Goal: Task Accomplishment & Management: Complete application form

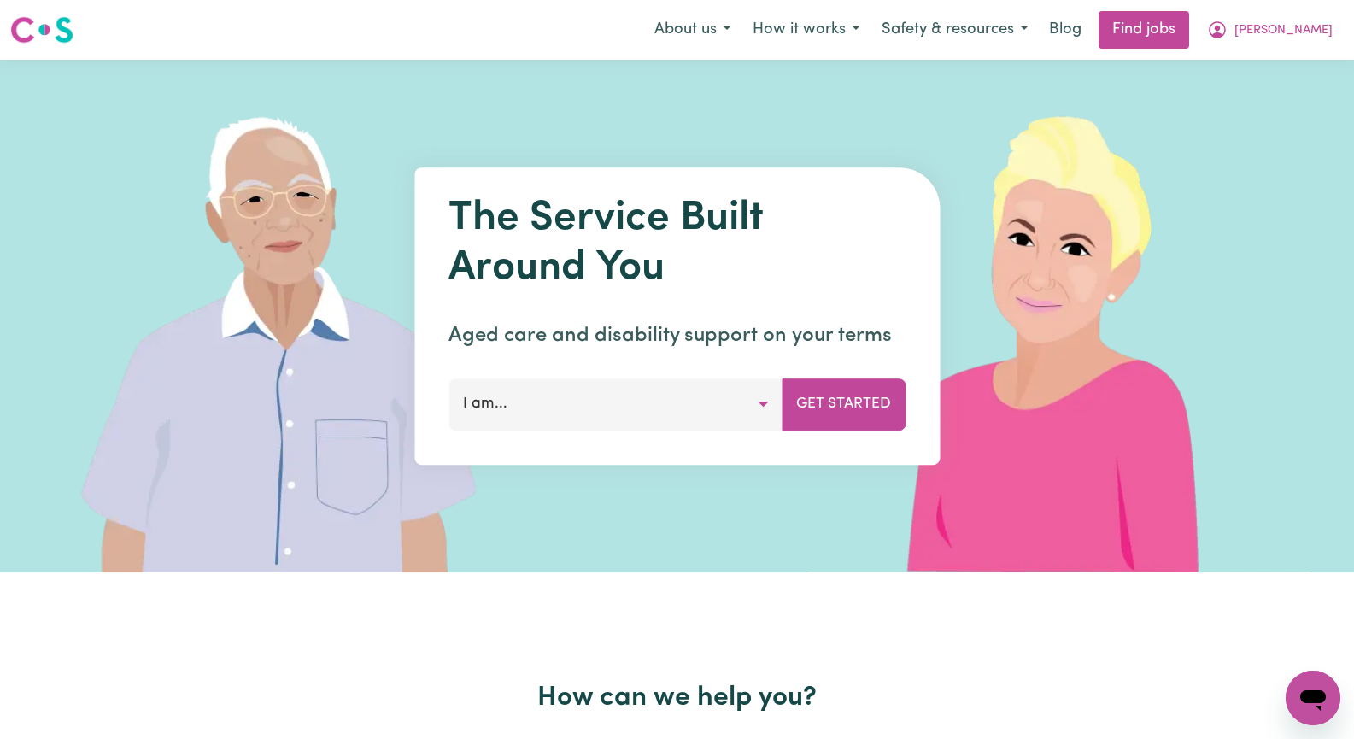
click at [1312, 32] on span "[PERSON_NAME]" at bounding box center [1283, 30] width 98 height 19
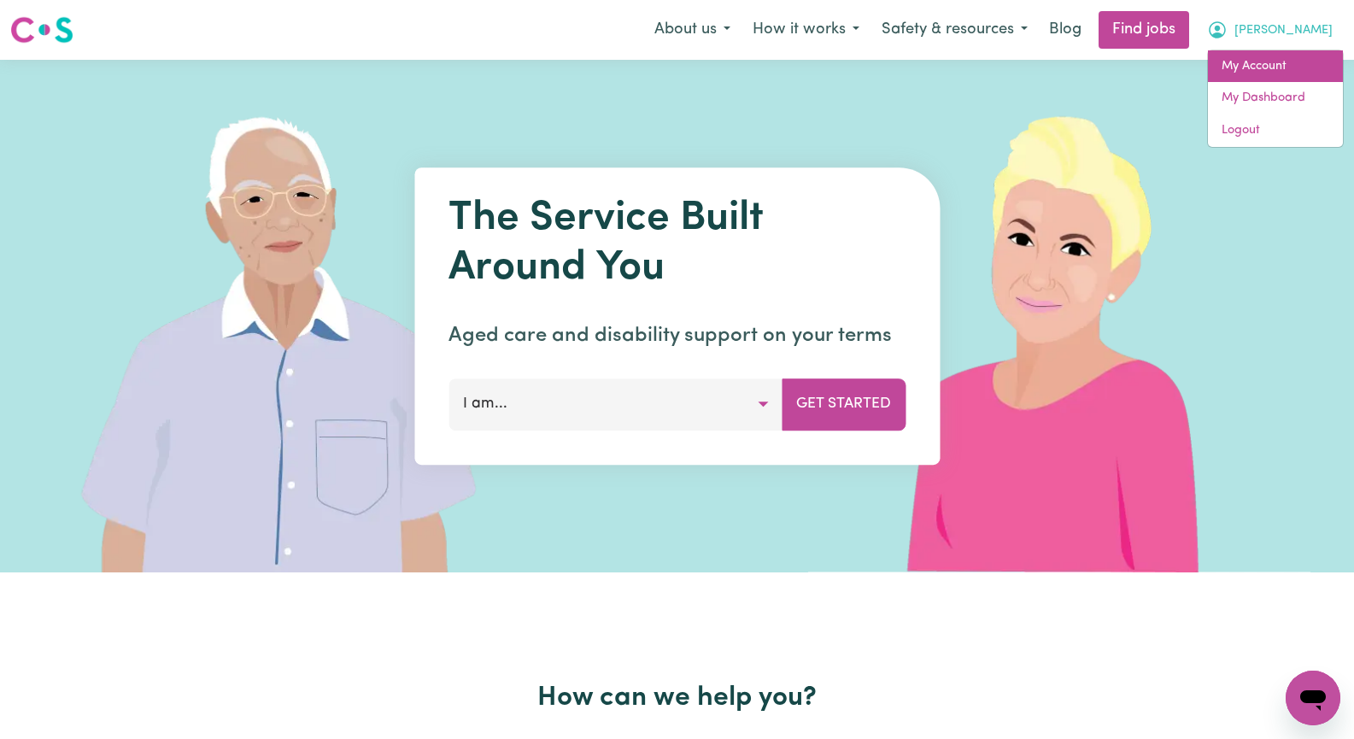
click at [1304, 60] on link "My Account" at bounding box center [1275, 66] width 135 height 32
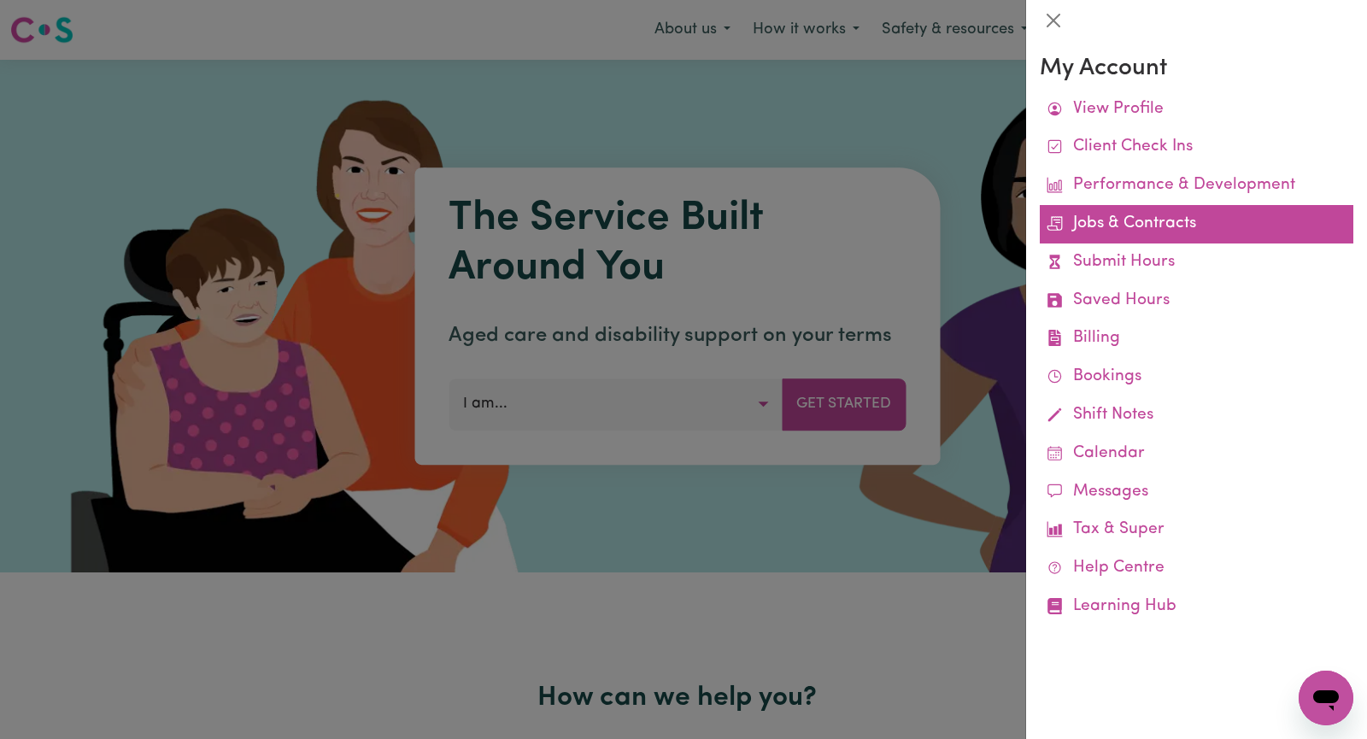
click at [1191, 224] on link "Jobs & Contracts" at bounding box center [1197, 224] width 314 height 38
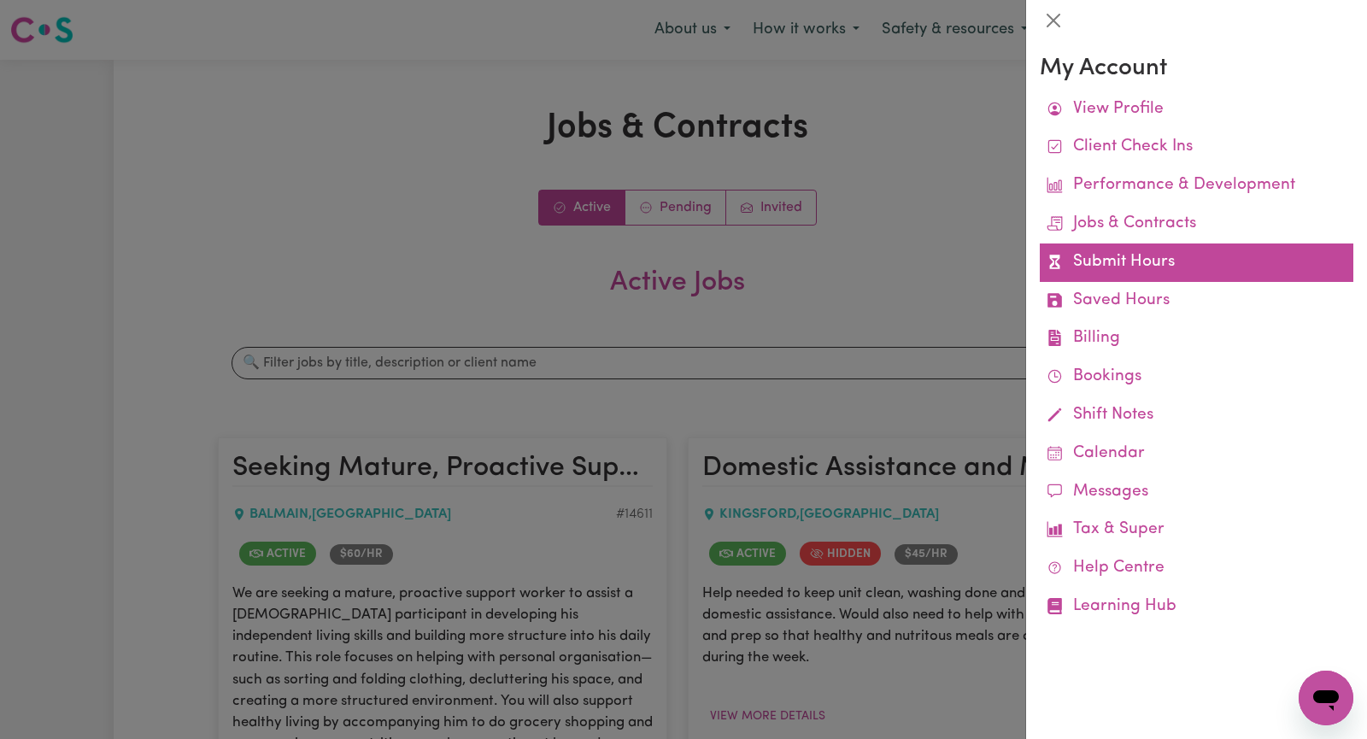
click at [1195, 267] on link "Submit Hours" at bounding box center [1197, 262] width 314 height 38
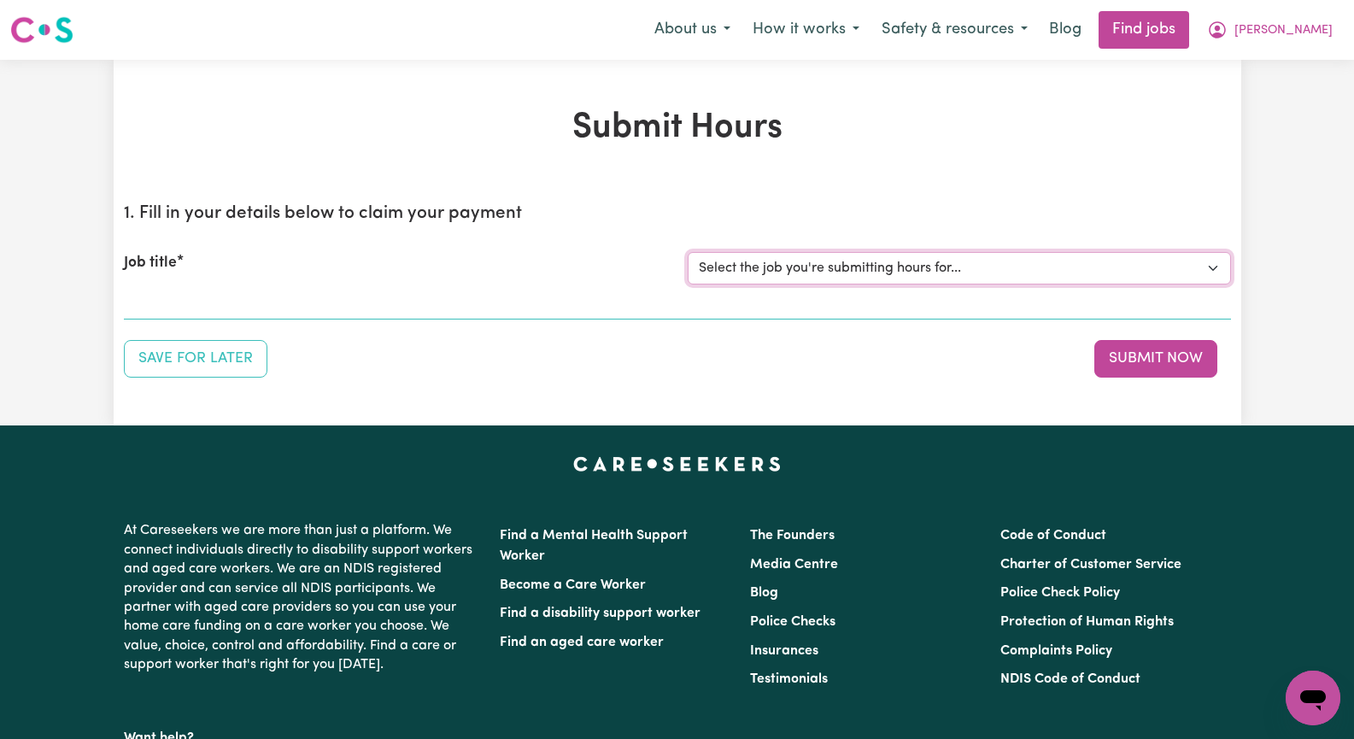
click at [1210, 269] on select "Select the job you're submitting hours for... [[PERSON_NAME]] Seeking Mature, P…" at bounding box center [959, 268] width 543 height 32
select select "14011"
click at [688, 252] on select "Select the job you're submitting hours for... [[PERSON_NAME]] Seeking Mature, P…" at bounding box center [959, 268] width 543 height 32
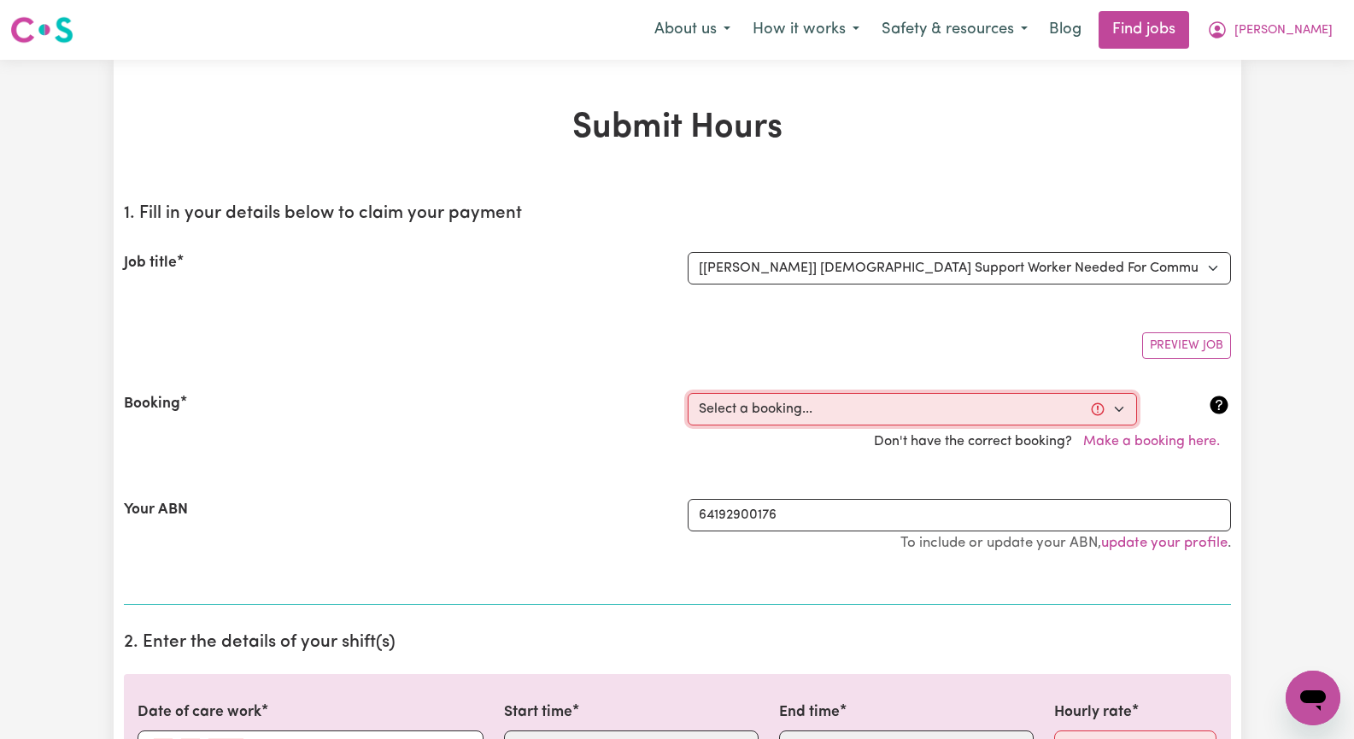
click at [1113, 411] on select "Select a booking... [DATE] 09:30am to 11:30am (RECURRING) [DATE] 09:30am to 11:…" at bounding box center [912, 409] width 449 height 32
select select "350289"
click at [688, 393] on select "Select a booking... [DATE] 09:30am to 11:30am (RECURRING) [DATE] 09:30am to 11:…" at bounding box center [912, 409] width 449 height 32
type input "[DATE]"
type input "15"
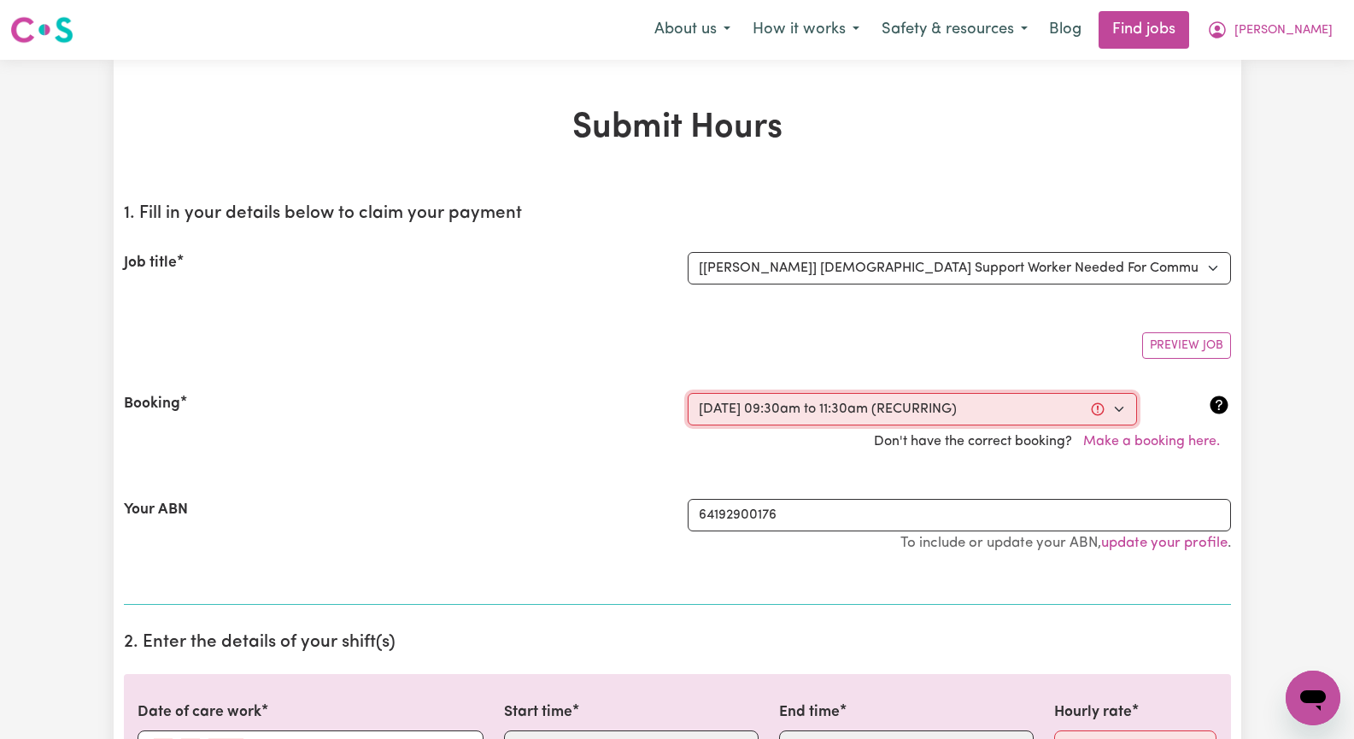
type input "9"
type input "2025"
type input "09:30"
type input "9"
type input "30"
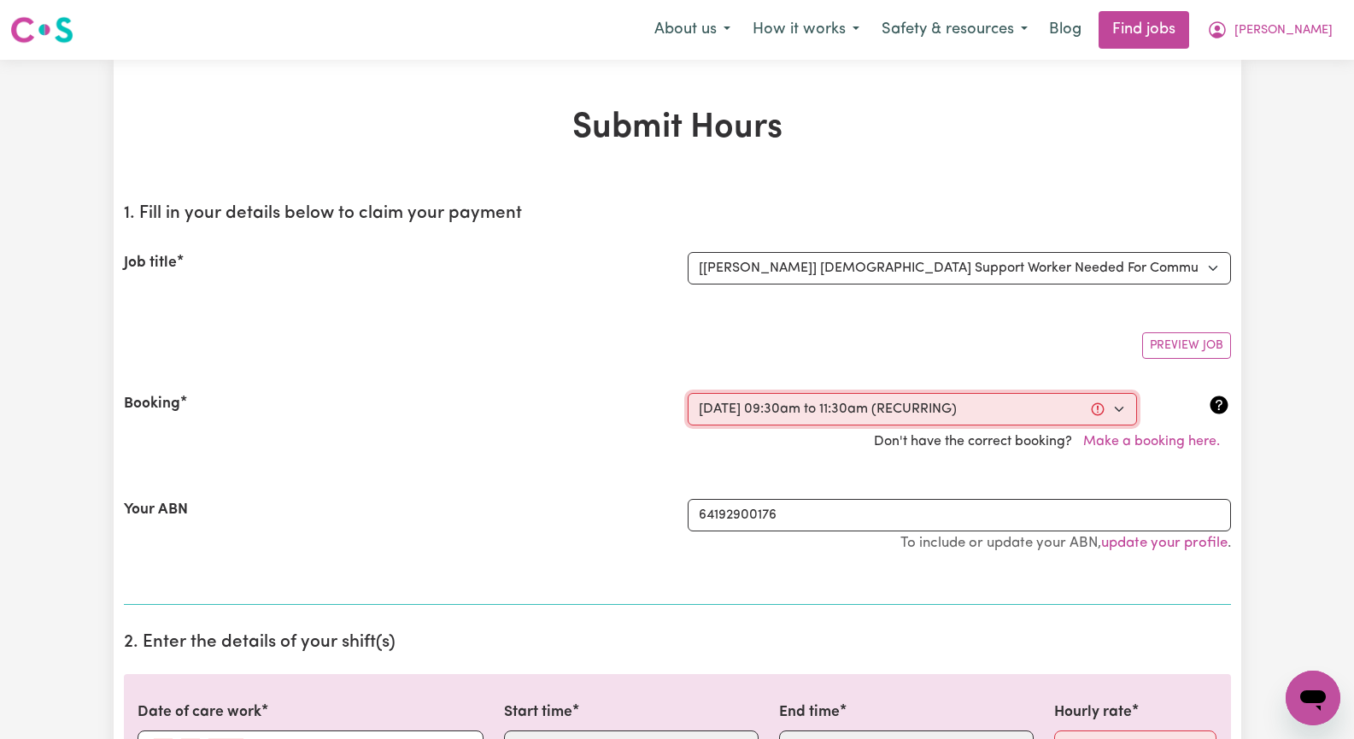
select select "am"
type input "11:30"
type input "11"
type input "30"
select select "am"
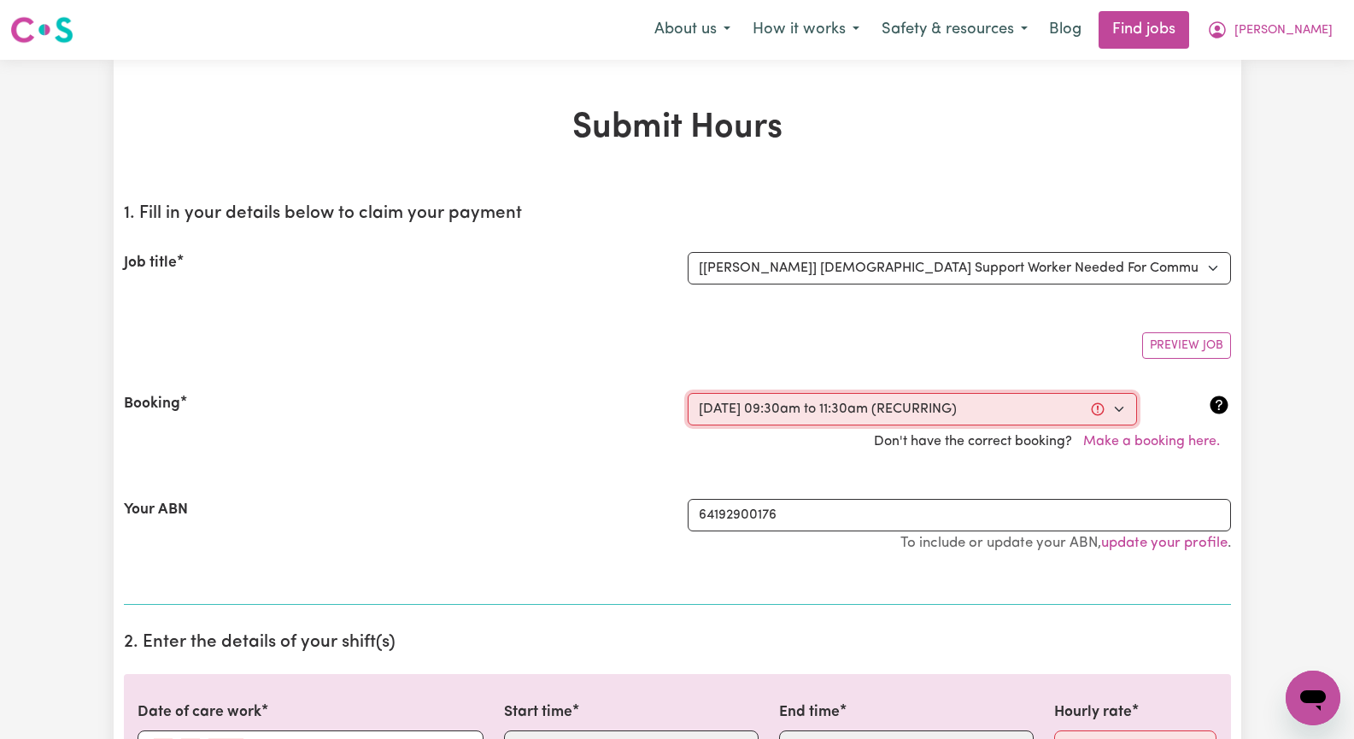
select select "57.17-Weekday"
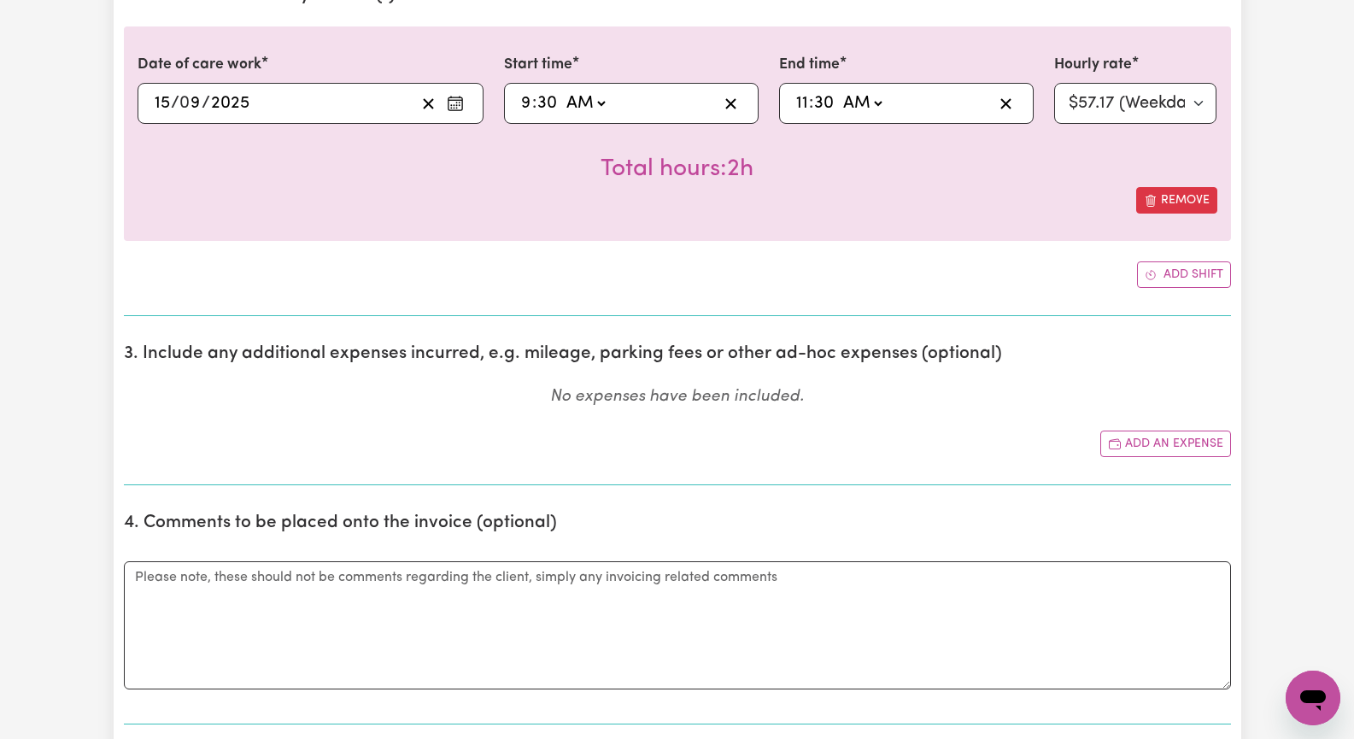
scroll to position [683, 0]
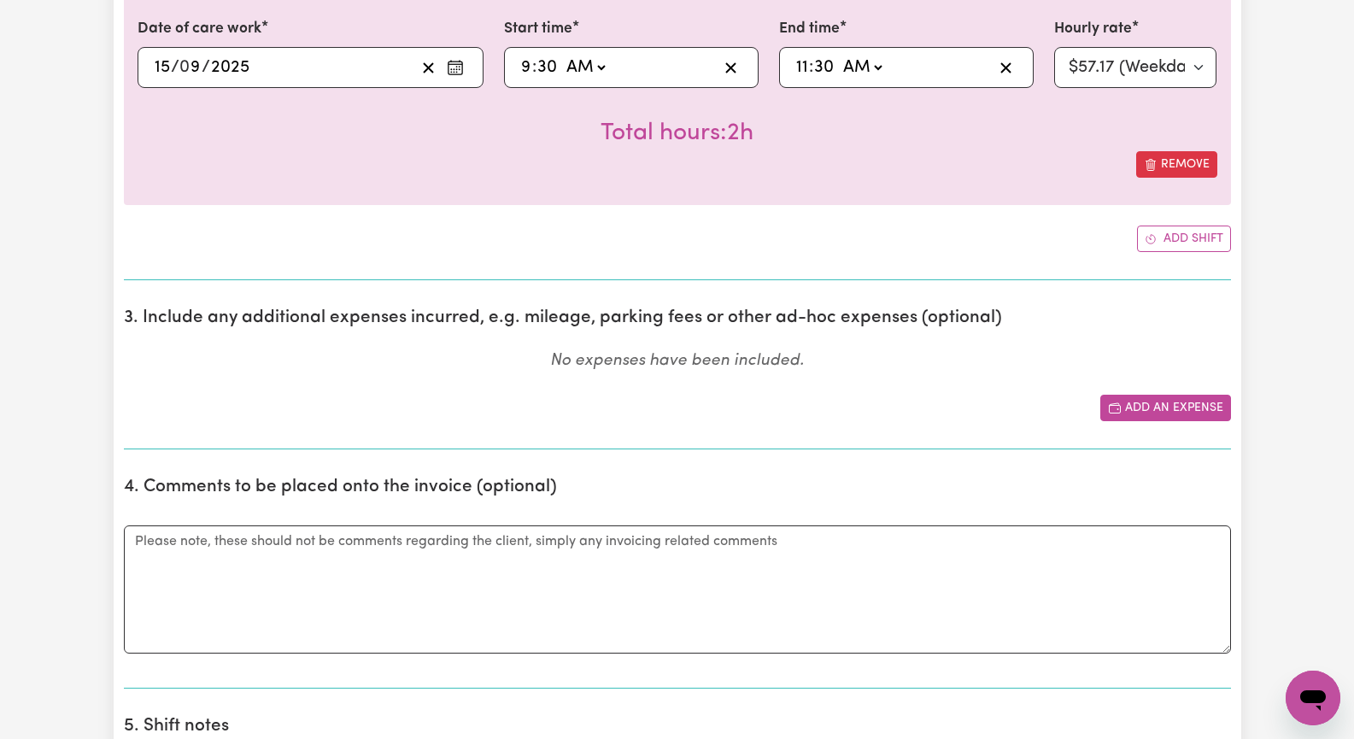
click at [1152, 399] on button "Add an expense" at bounding box center [1165, 408] width 131 height 26
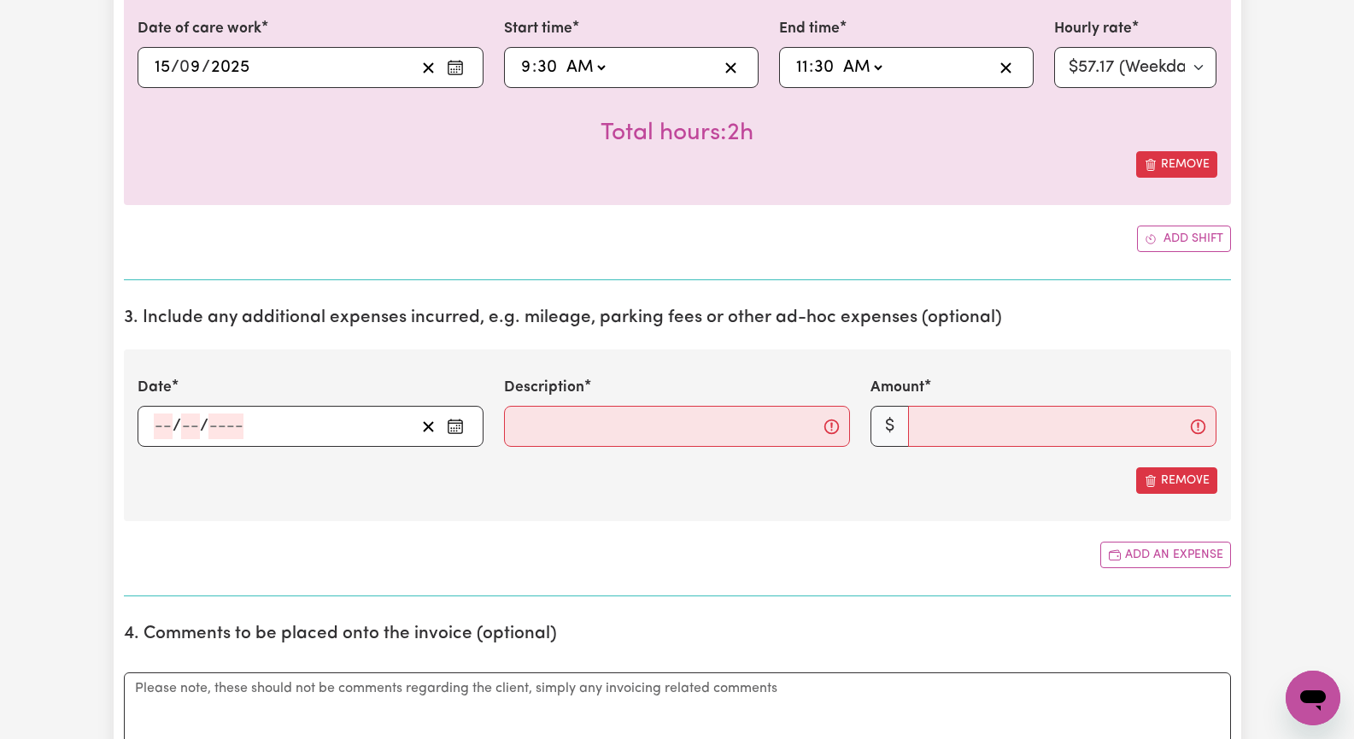
click at [453, 429] on circle "Enter the date of expense" at bounding box center [454, 429] width 2 height 2
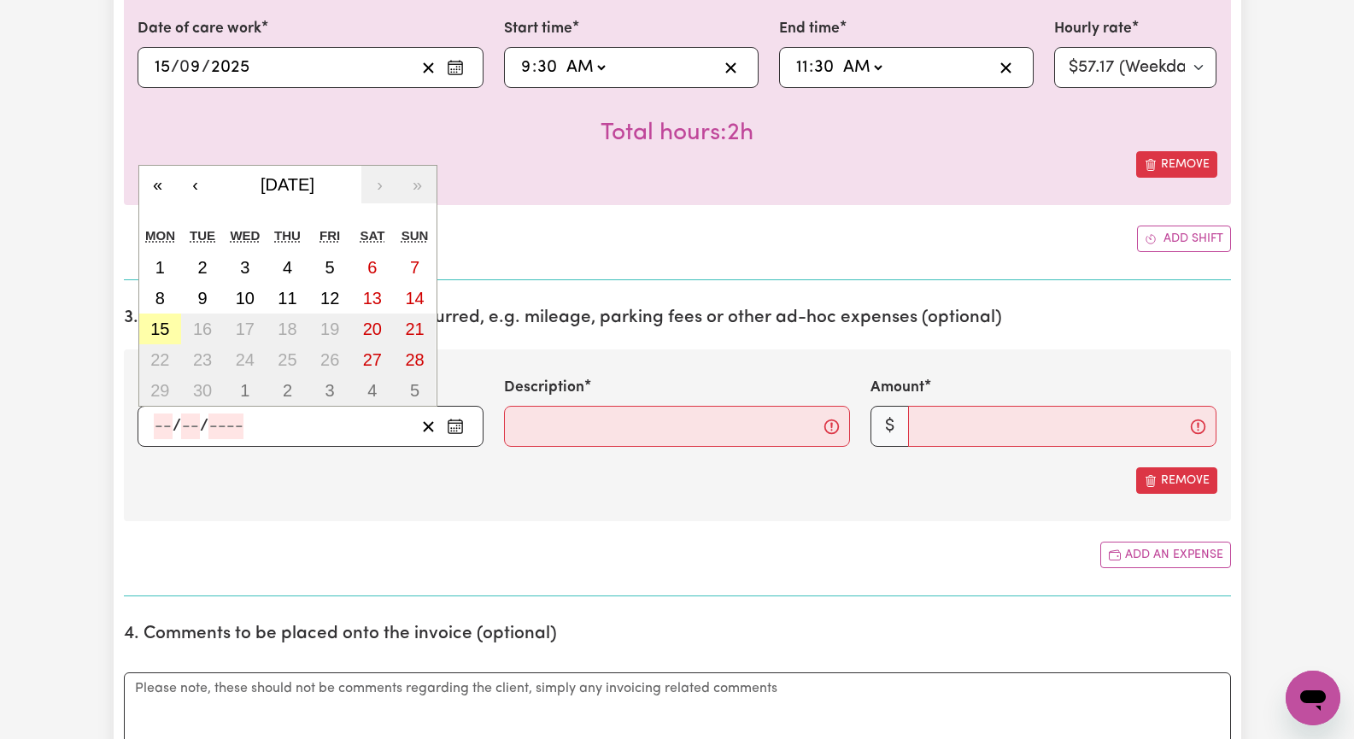
click at [160, 323] on abbr "15" at bounding box center [159, 329] width 19 height 19
type input "[DATE]"
type input "15"
type input "9"
type input "2025"
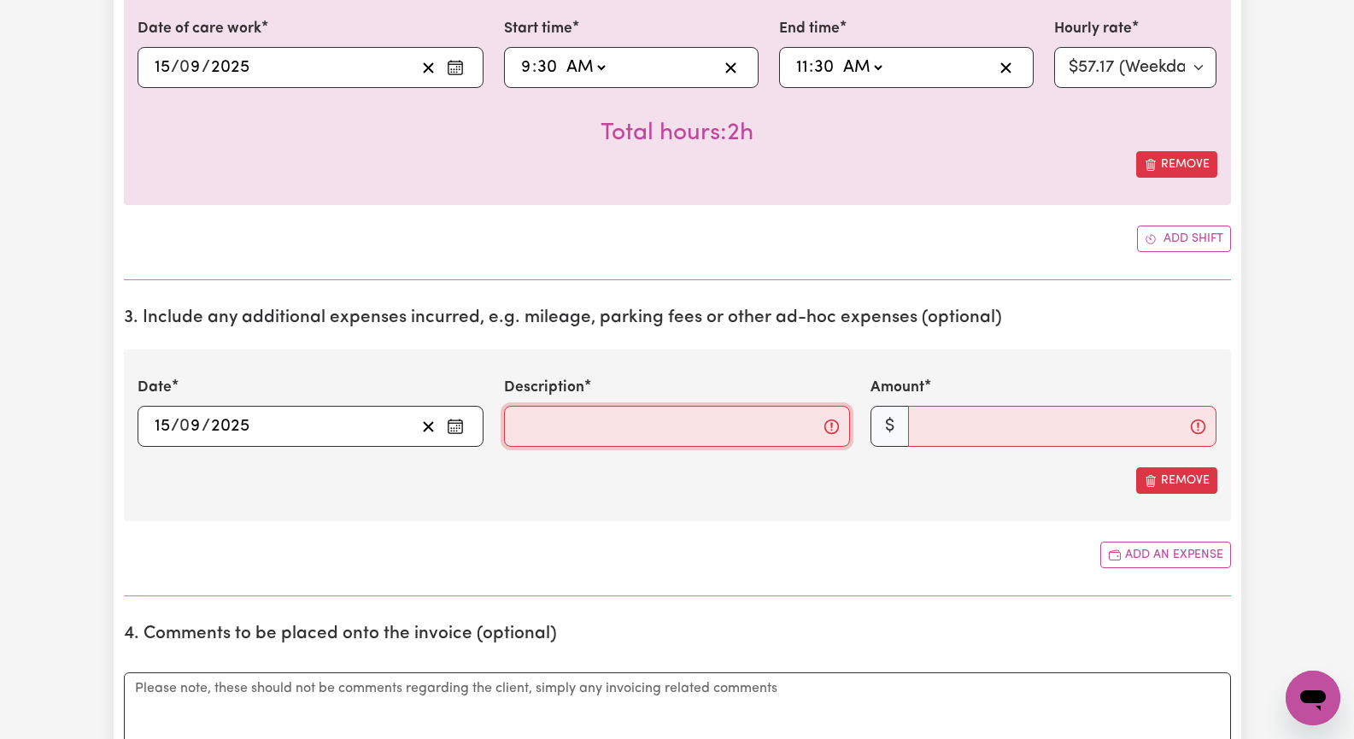
click at [548, 440] on input "Description" at bounding box center [677, 426] width 346 height 41
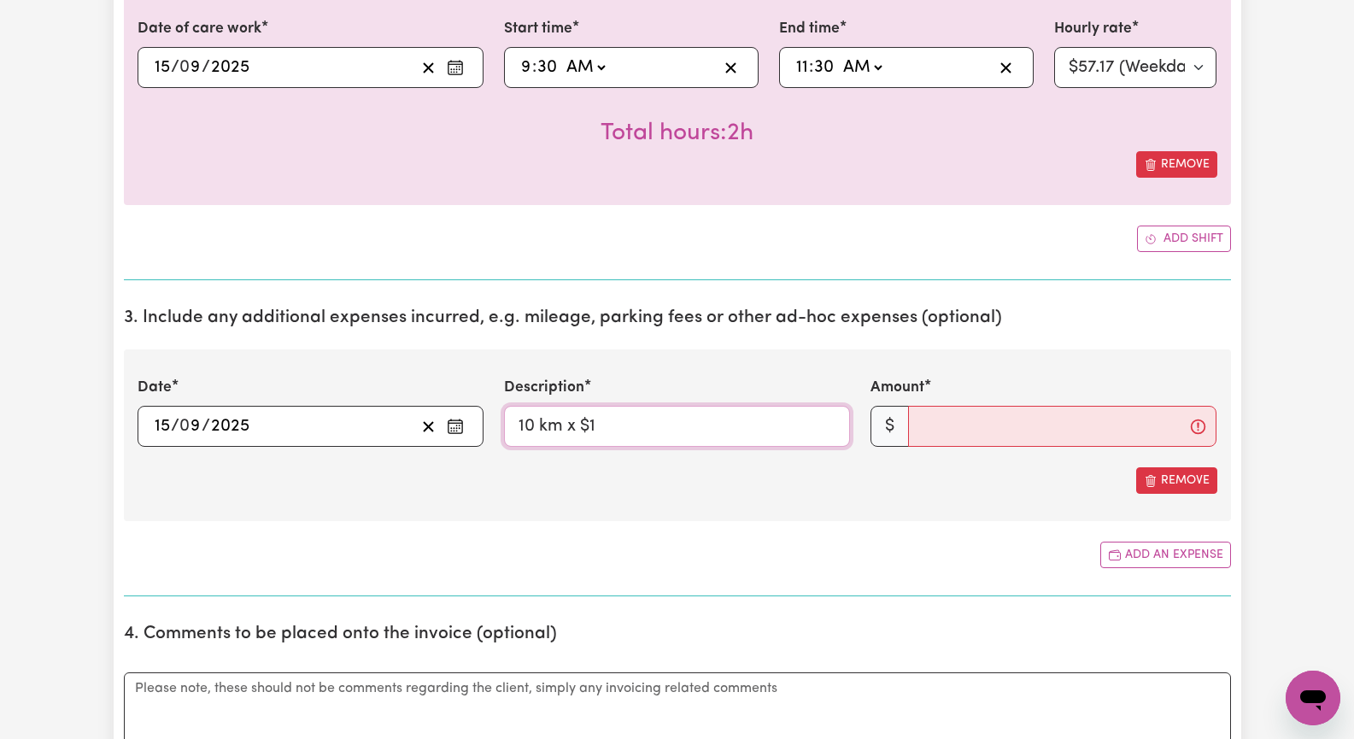
click at [531, 426] on input "10 km x $1" at bounding box center [677, 426] width 346 height 41
type input "7 km x $1"
click at [925, 428] on input "Amount" at bounding box center [1062, 426] width 308 height 41
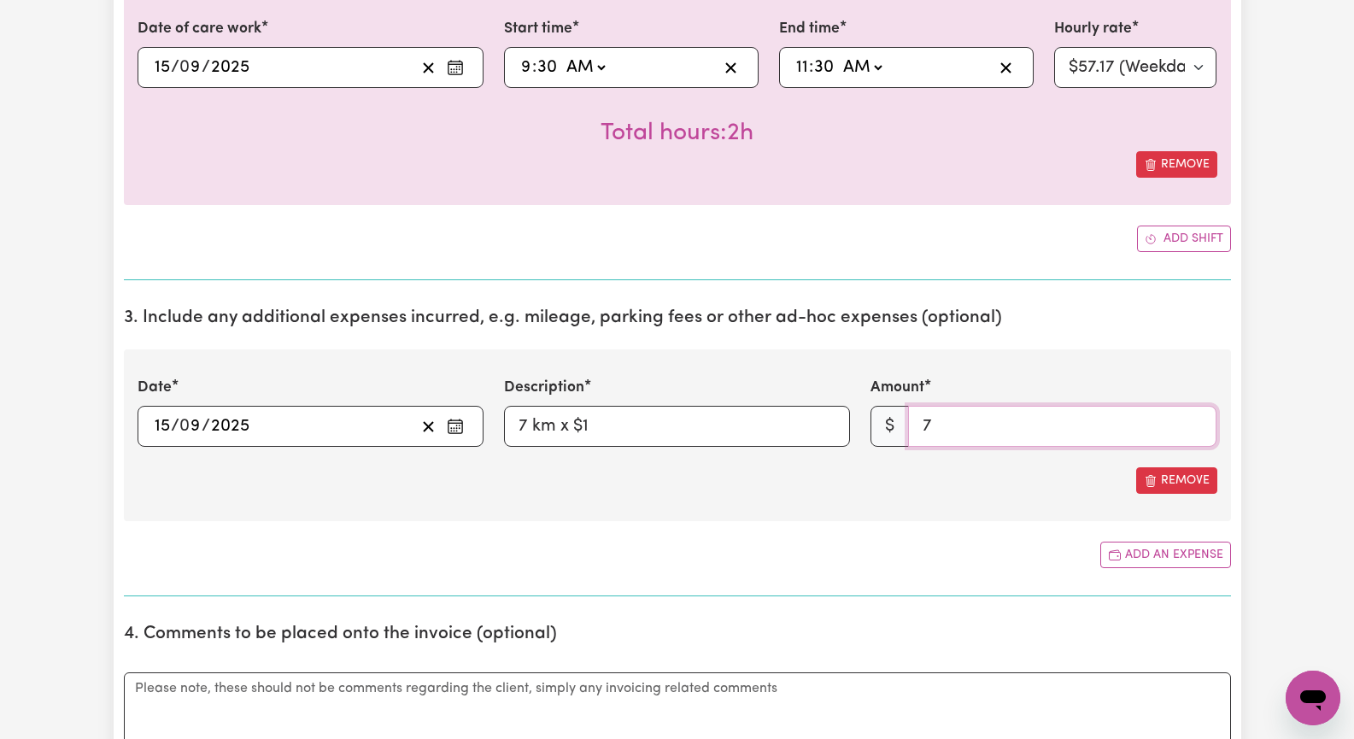
type input "7"
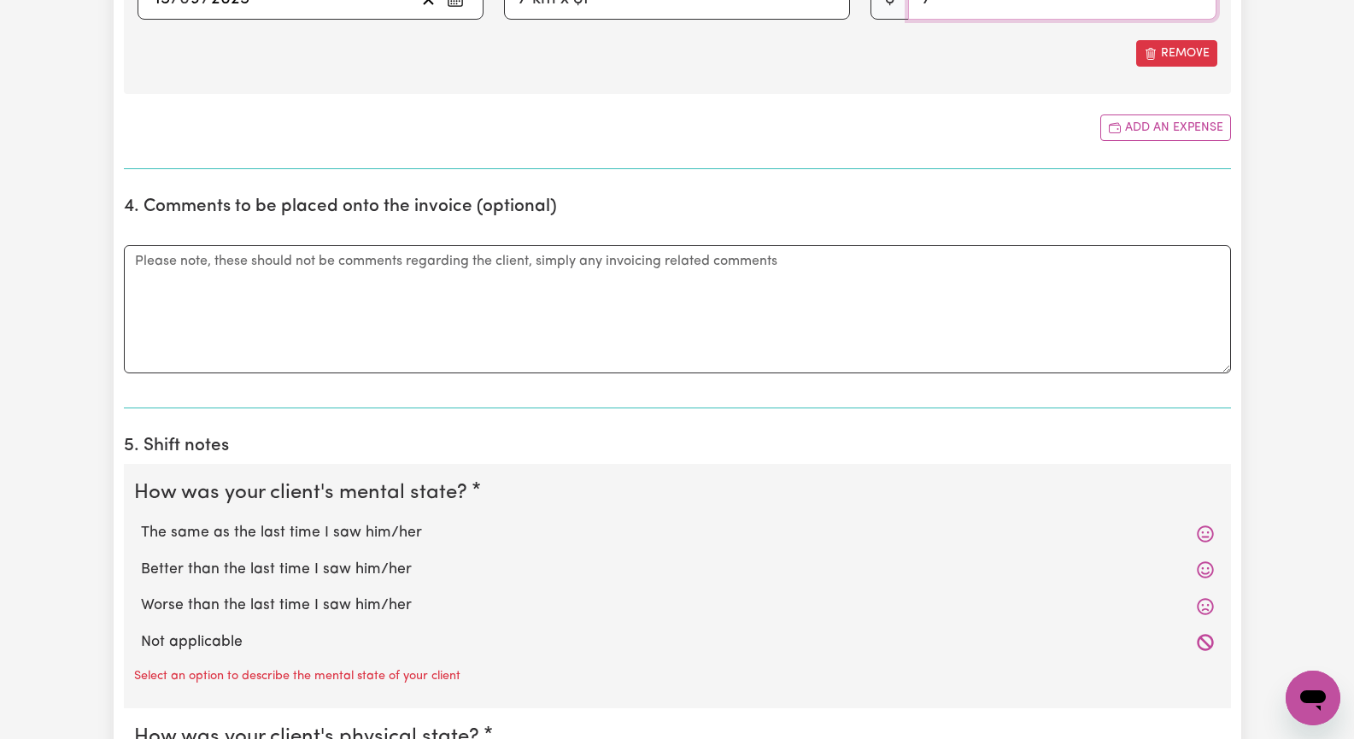
scroll to position [1196, 0]
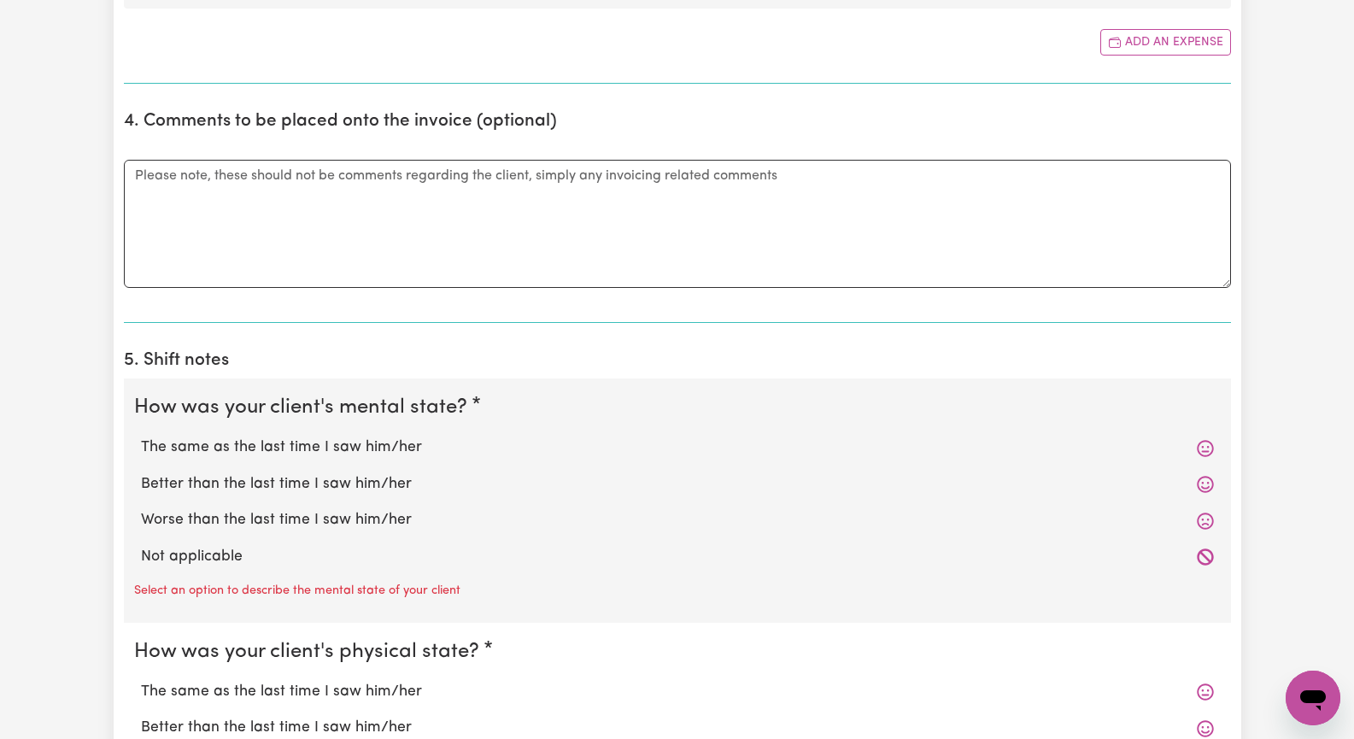
click at [412, 449] on label "The same as the last time I saw him/her" at bounding box center [677, 448] width 1073 height 22
click at [141, 437] on input "The same as the last time I saw him/her" at bounding box center [140, 436] width 1 height 1
radio input "true"
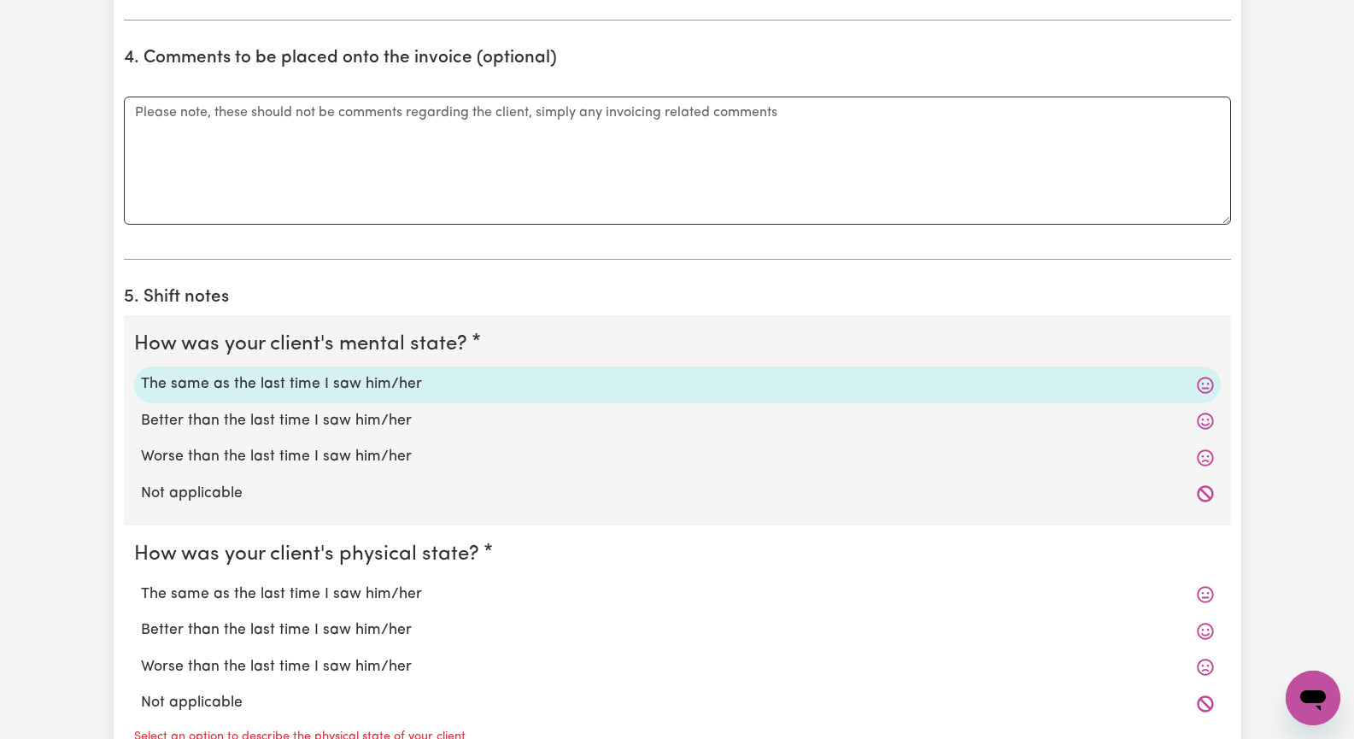
scroll to position [1367, 0]
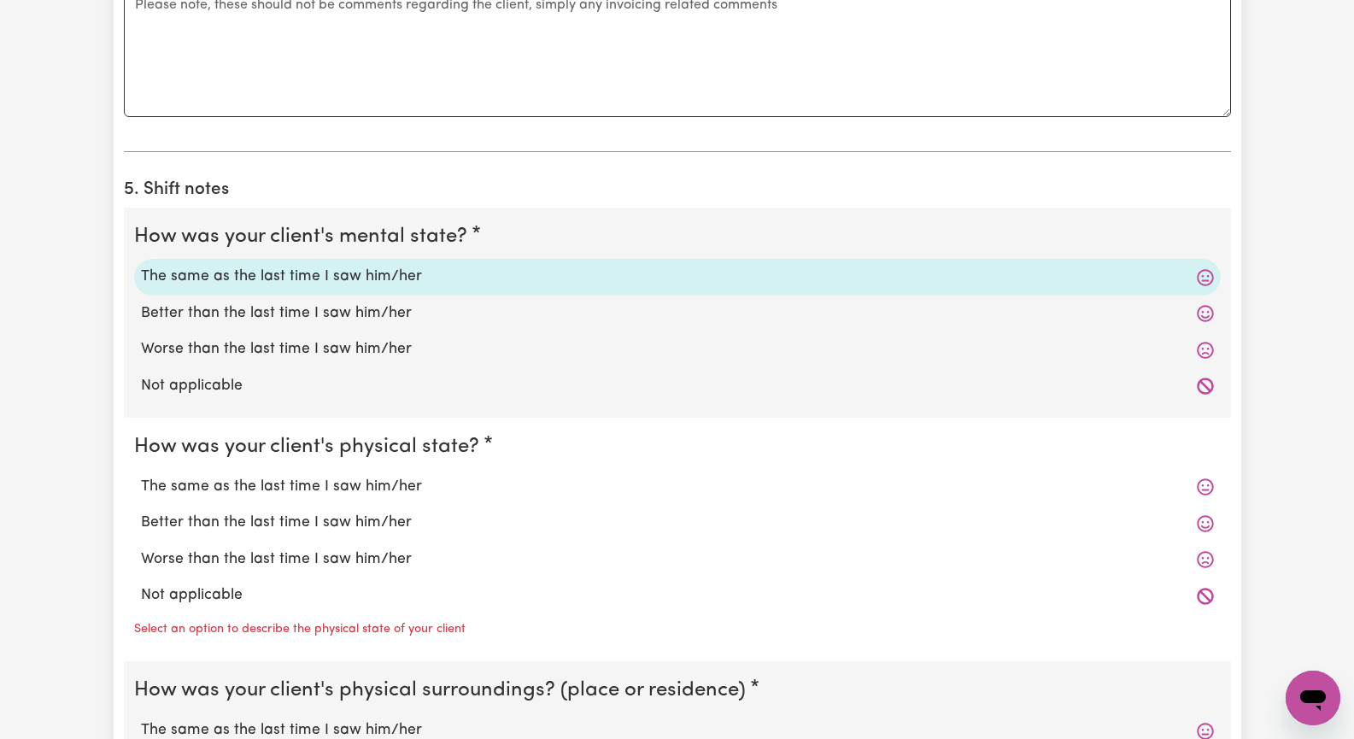
click at [423, 486] on label "The same as the last time I saw him/her" at bounding box center [677, 487] width 1073 height 22
click at [141, 476] on input "The same as the last time I saw him/her" at bounding box center [140, 475] width 1 height 1
radio input "true"
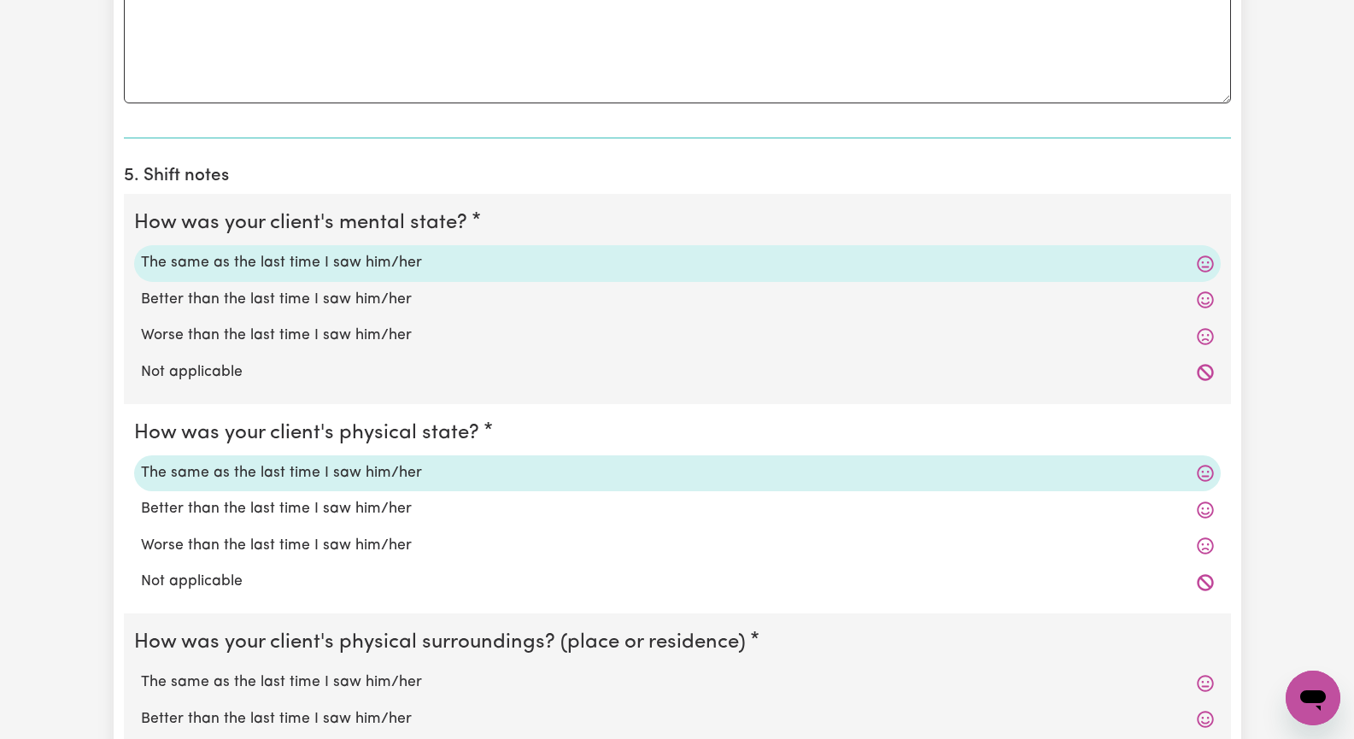
scroll to position [1538, 0]
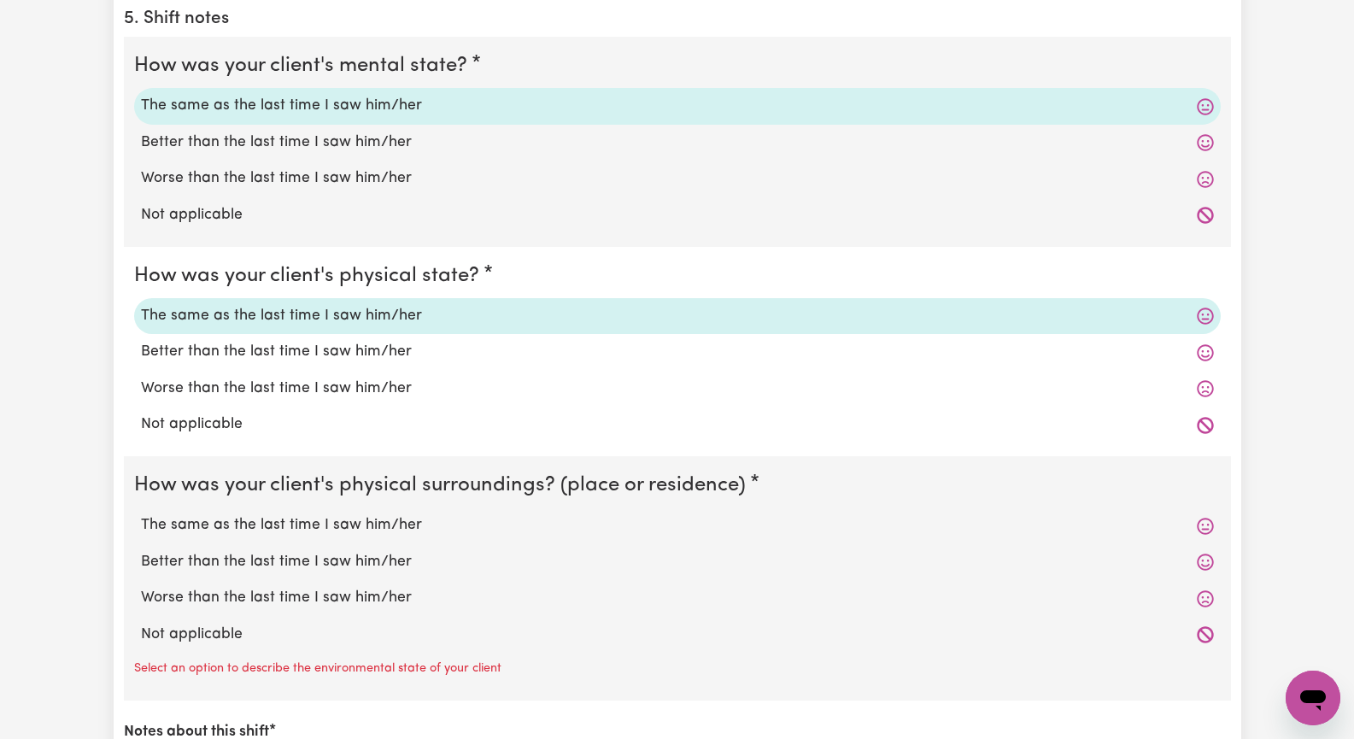
drag, startPoint x: 411, startPoint y: 529, endPoint x: 450, endPoint y: 525, distance: 39.4
click at [412, 529] on label "The same as the last time I saw him/her" at bounding box center [677, 525] width 1073 height 22
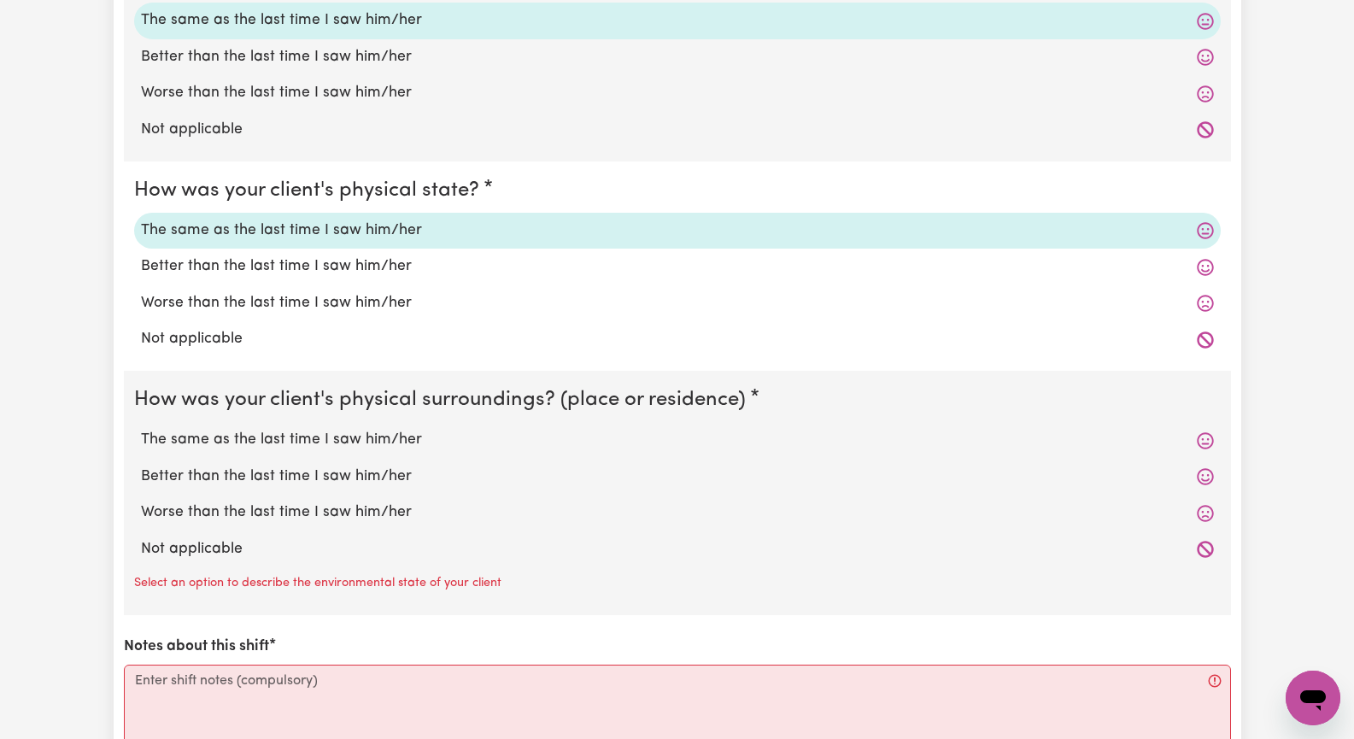
click at [170, 437] on label "The same as the last time I saw him/her" at bounding box center [677, 440] width 1073 height 22
click at [141, 429] on input "The same as the last time I saw him/her" at bounding box center [140, 428] width 1 height 1
radio input "true"
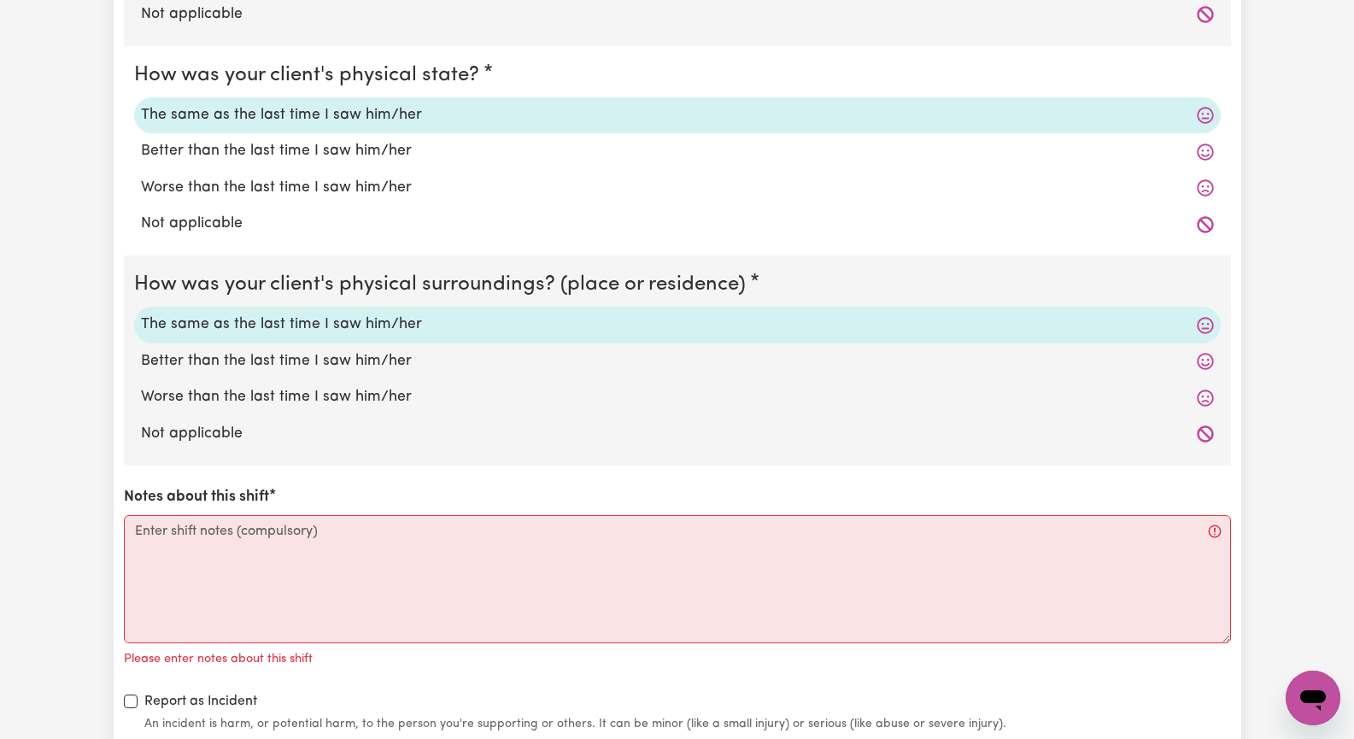
scroll to position [1879, 0]
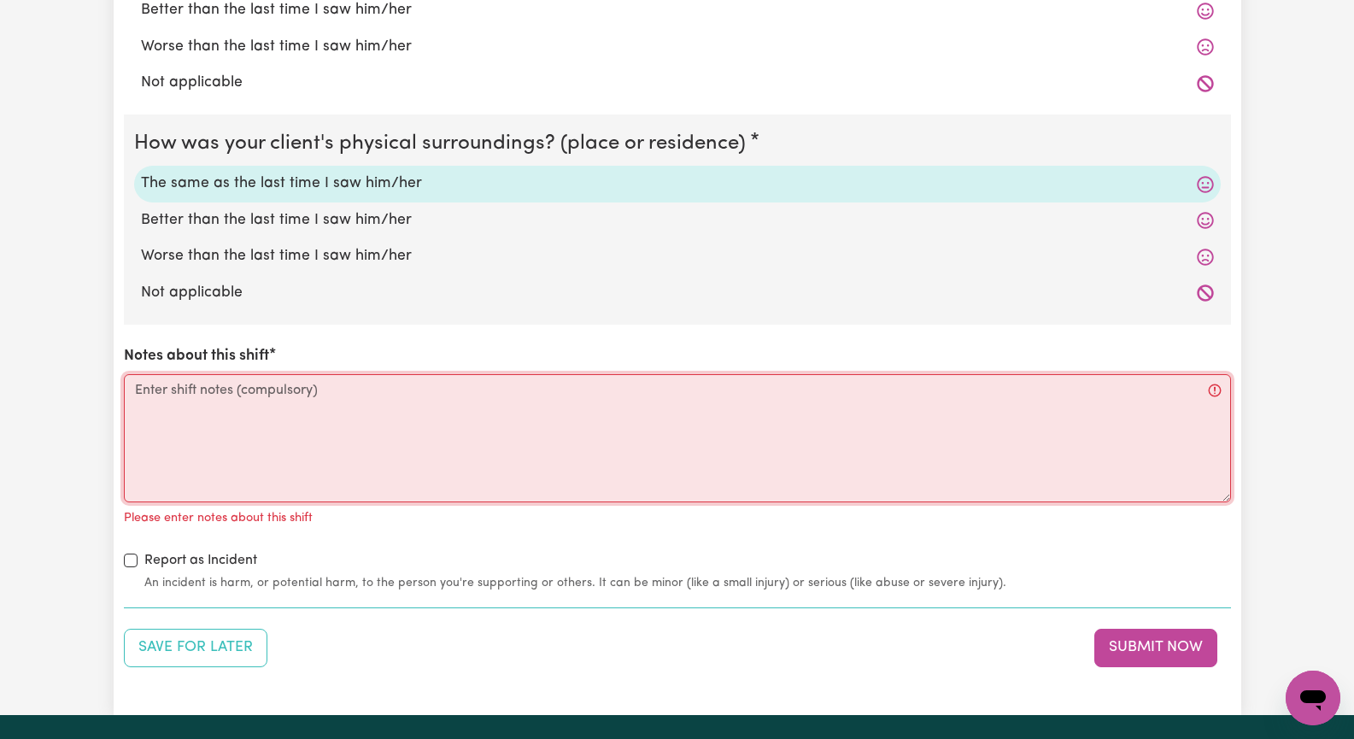
click at [206, 439] on textarea "Notes about this shift" at bounding box center [677, 438] width 1107 height 128
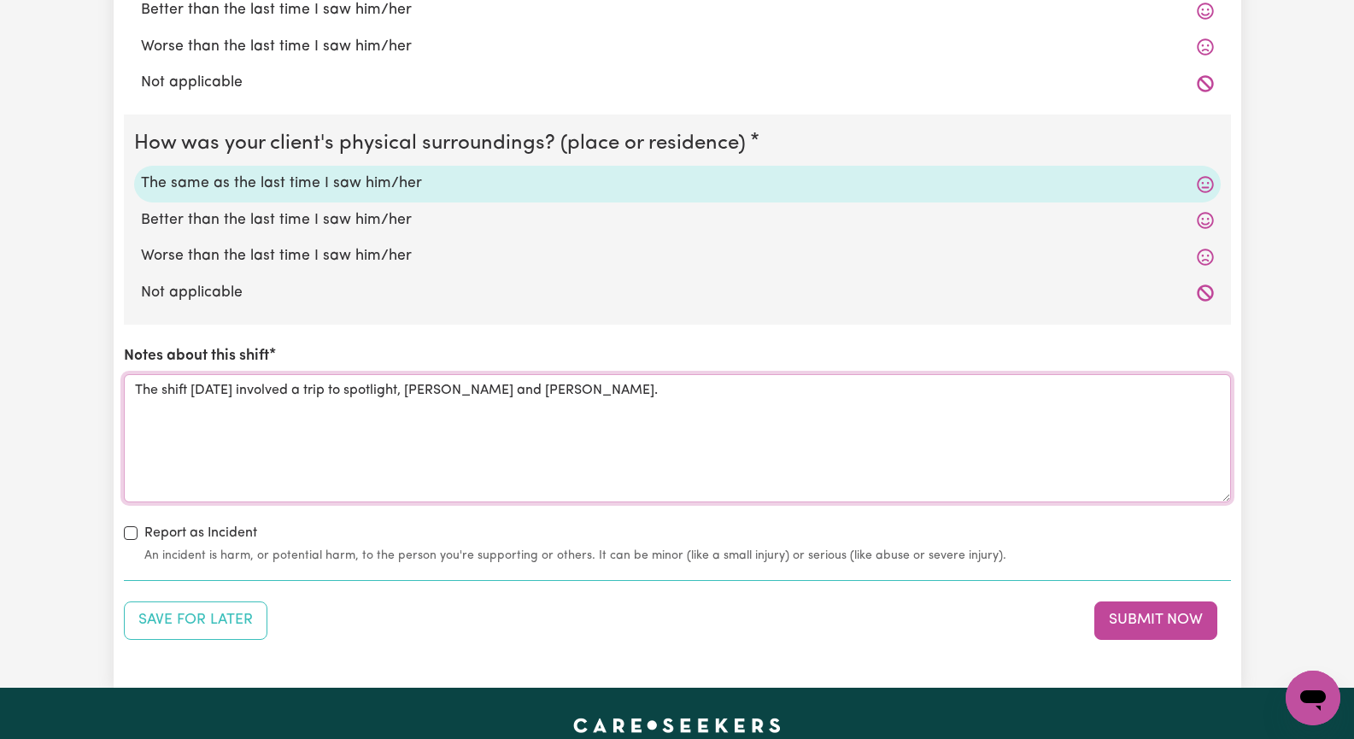
drag, startPoint x: 499, startPoint y: 393, endPoint x: 513, endPoint y: 406, distance: 19.4
click at [512, 406] on textarea "The shift [DATE] involved a trip to spotlight, [PERSON_NAME] and [PERSON_NAME]." at bounding box center [677, 438] width 1107 height 128
click at [591, 410] on textarea "The shift [DATE] involved a trip to spotlight, [PERSON_NAME] and [PERSON_NAME]." at bounding box center [677, 438] width 1107 height 128
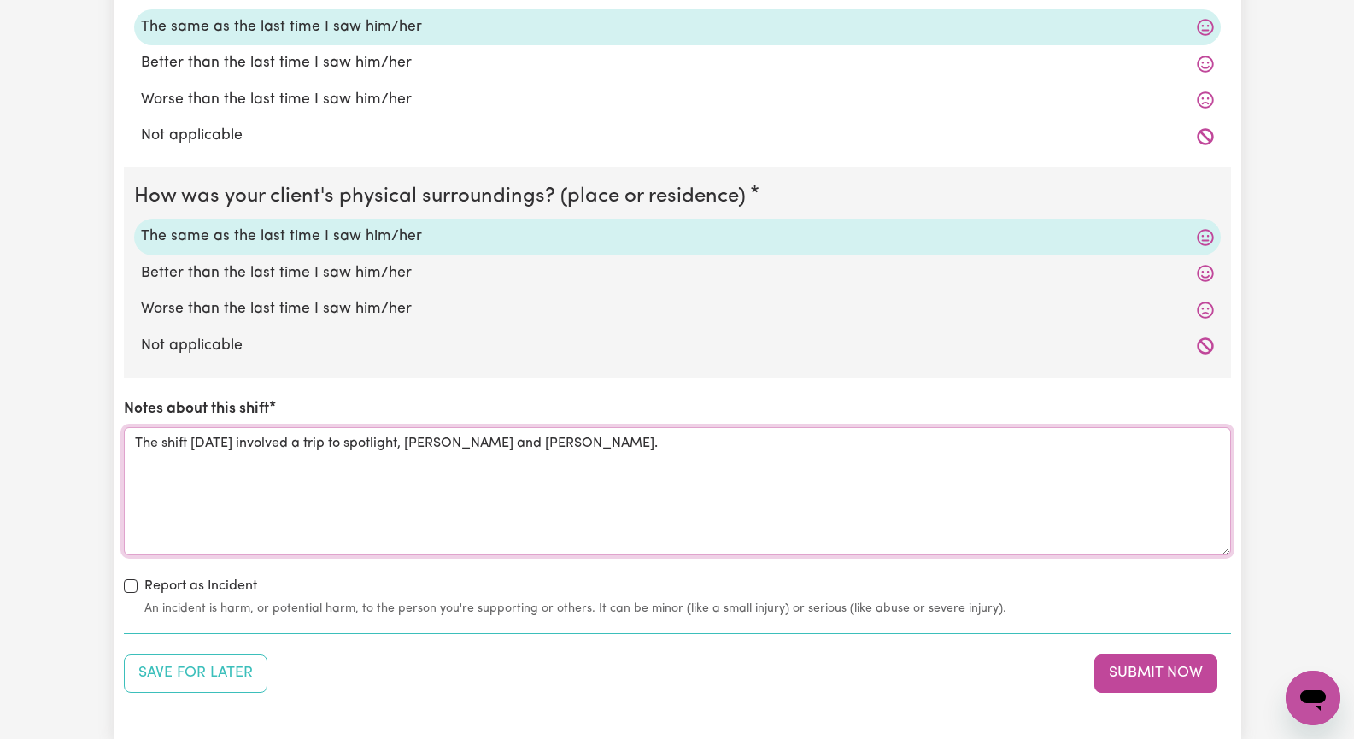
scroll to position [1965, 0]
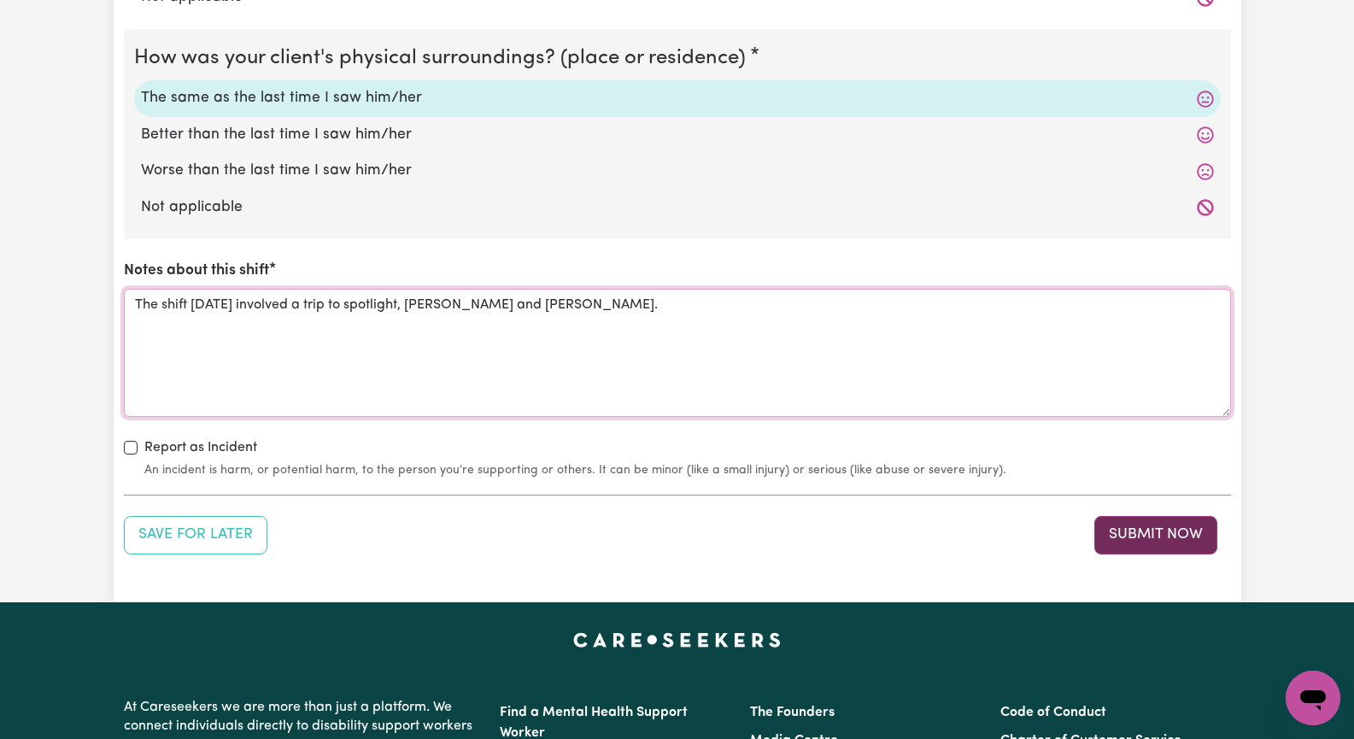
type textarea "The shift [DATE] involved a trip to spotlight, [PERSON_NAME] and [PERSON_NAME]."
click at [1139, 531] on button "Submit Now" at bounding box center [1155, 535] width 123 height 38
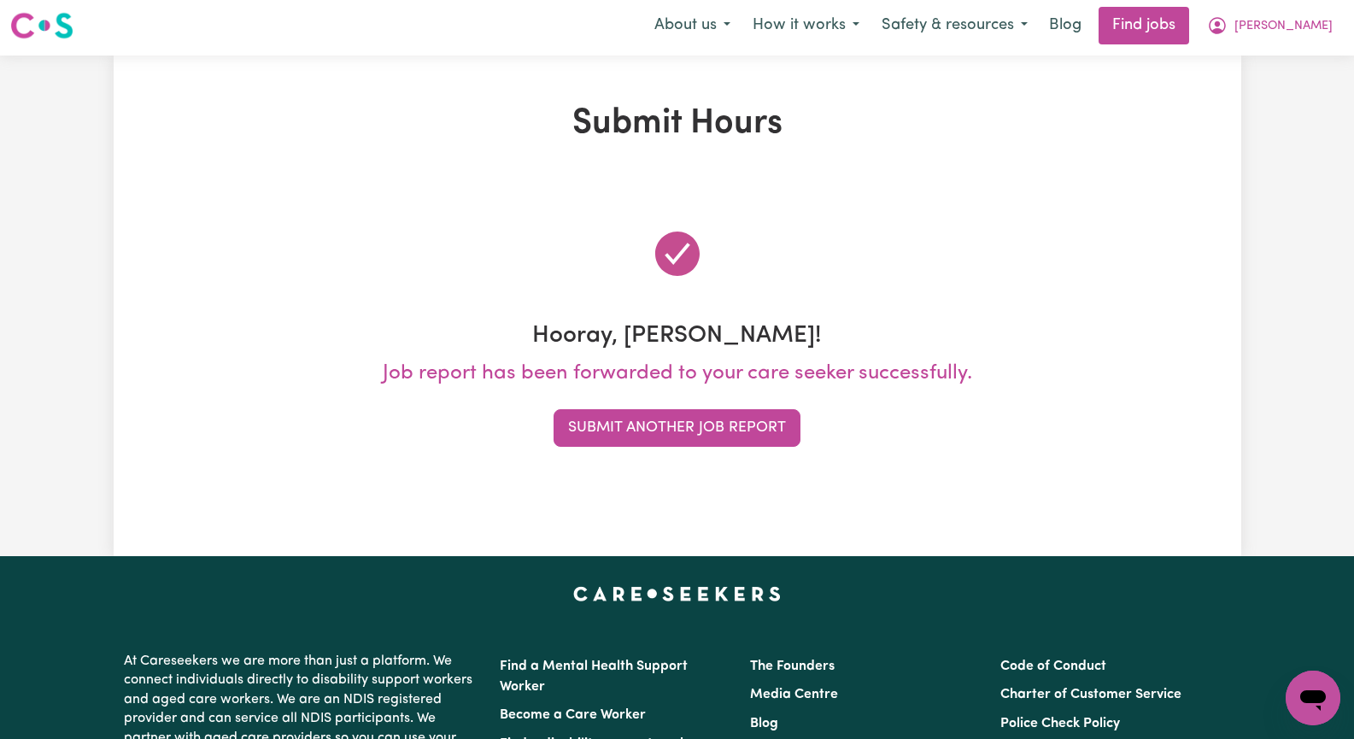
scroll to position [0, 0]
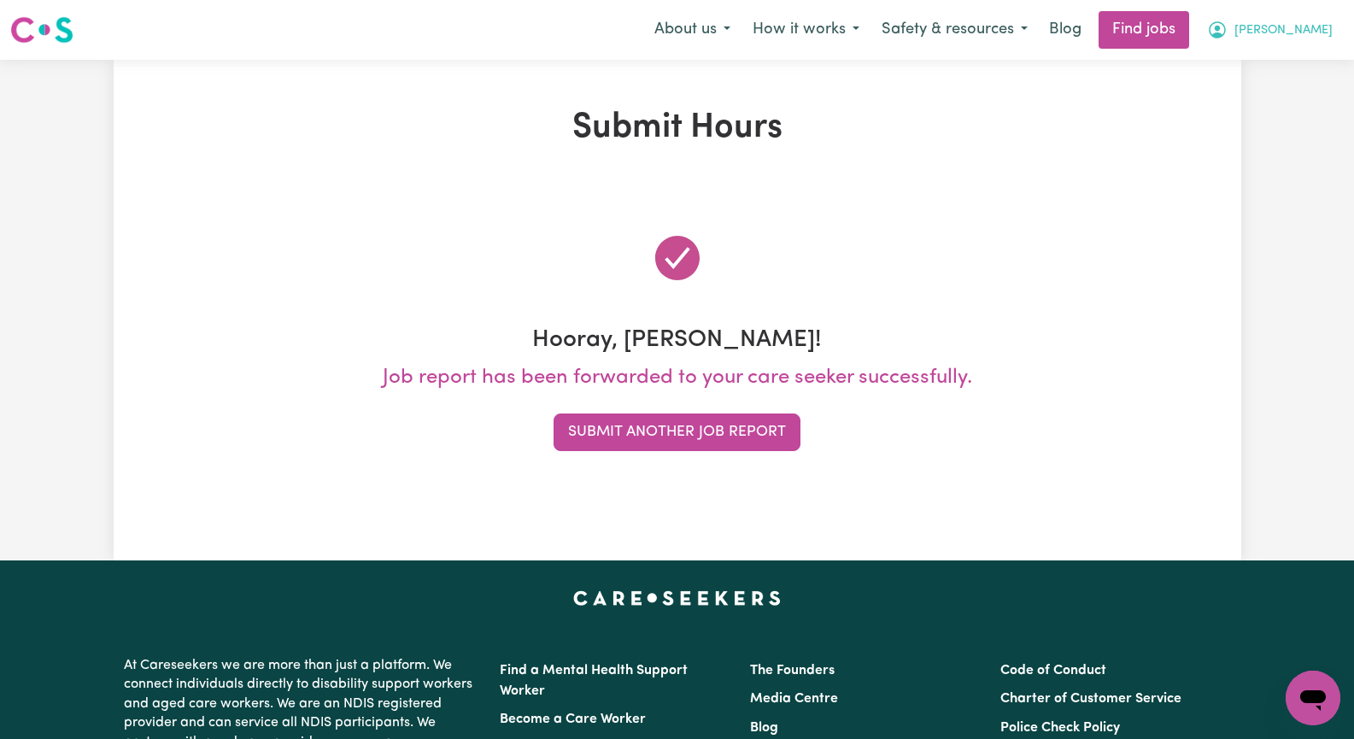
click at [1308, 27] on span "[PERSON_NAME]" at bounding box center [1283, 30] width 98 height 19
click at [1292, 61] on link "My Account" at bounding box center [1275, 66] width 135 height 32
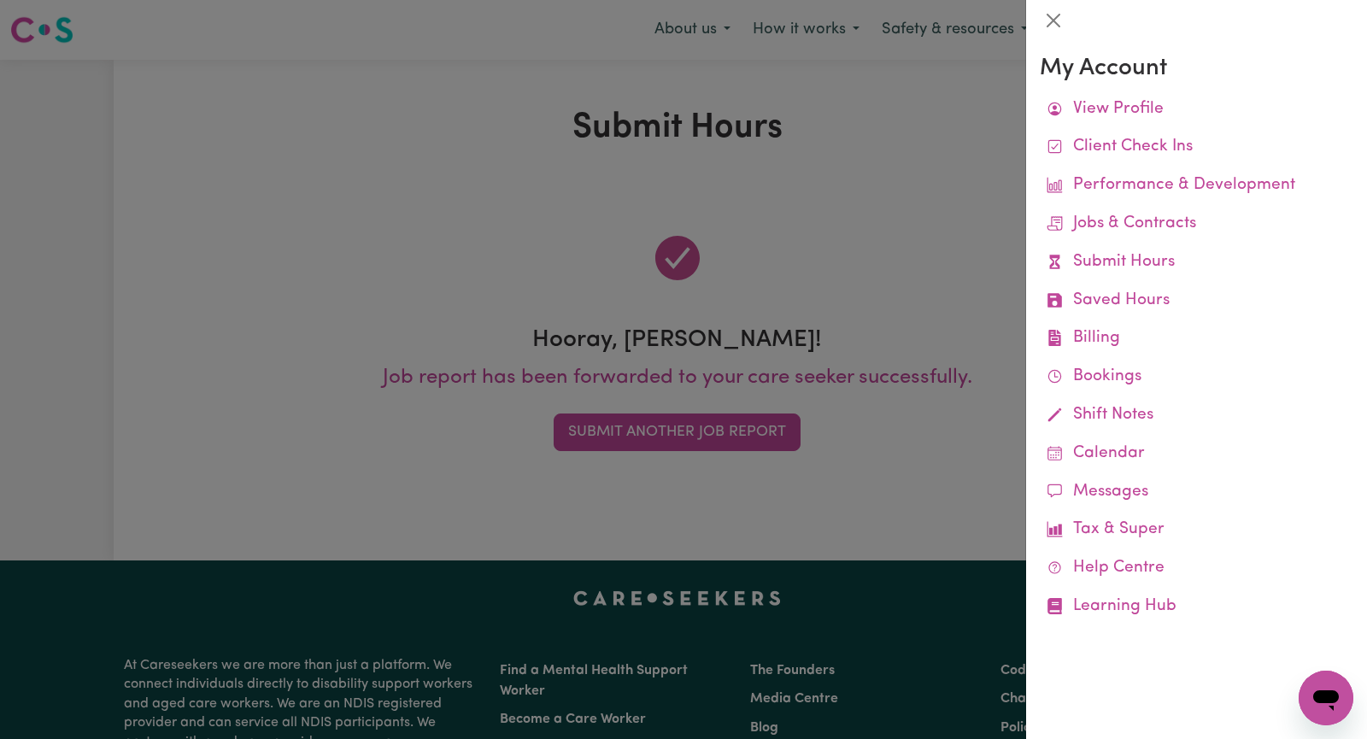
click at [799, 250] on div at bounding box center [683, 369] width 1367 height 739
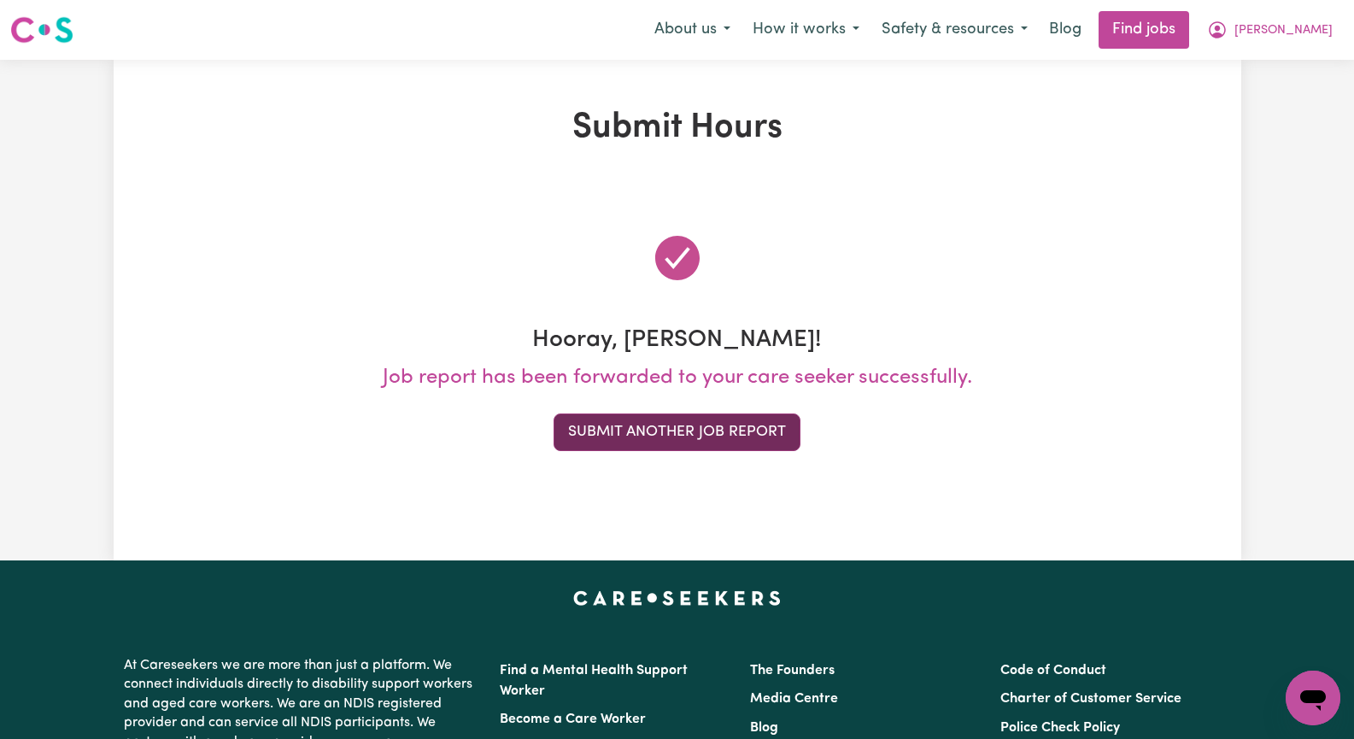
click at [683, 437] on button "Submit Another Job Report" at bounding box center [677, 432] width 247 height 38
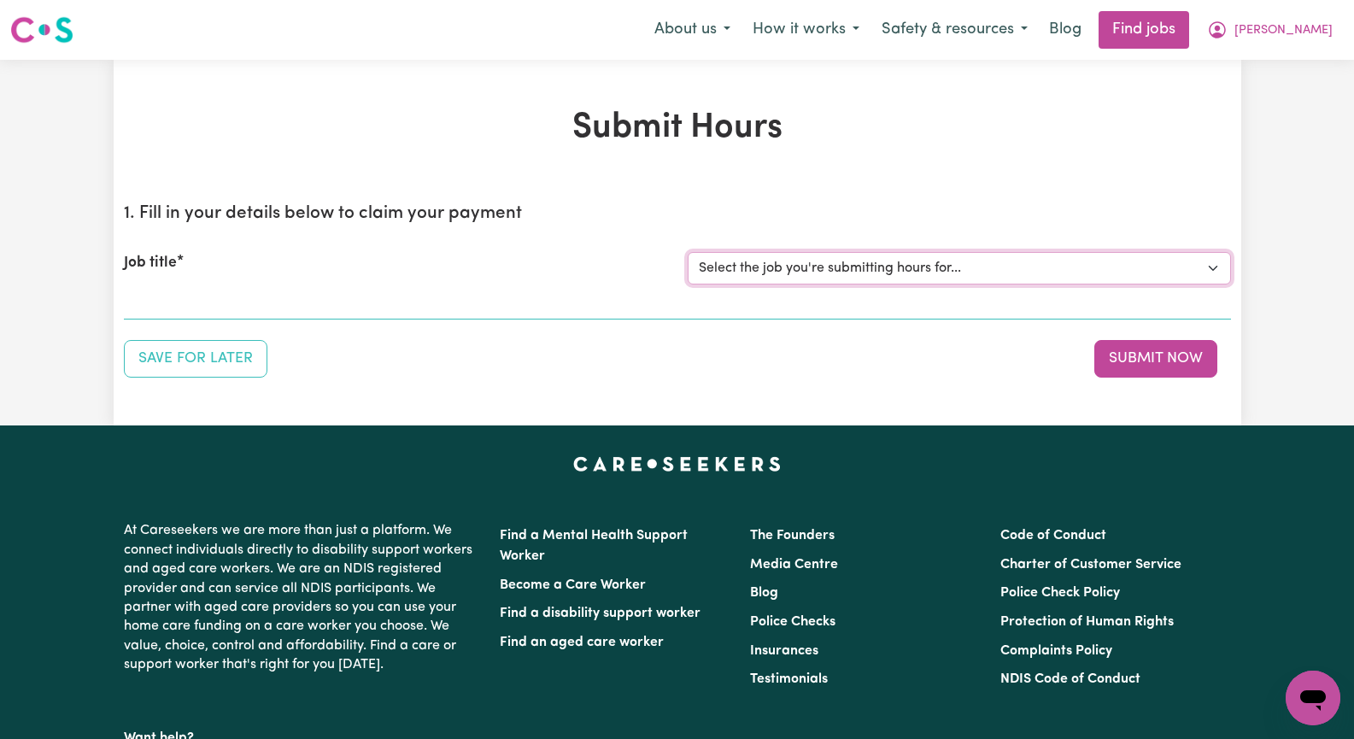
click at [1211, 268] on select "Select the job you're submitting hours for... [[PERSON_NAME]] Seeking Mature, P…" at bounding box center [959, 268] width 543 height 32
select select "13452"
click at [688, 252] on select "Select the job you're submitting hours for... [[PERSON_NAME]] Seeking Mature, P…" at bounding box center [959, 268] width 543 height 32
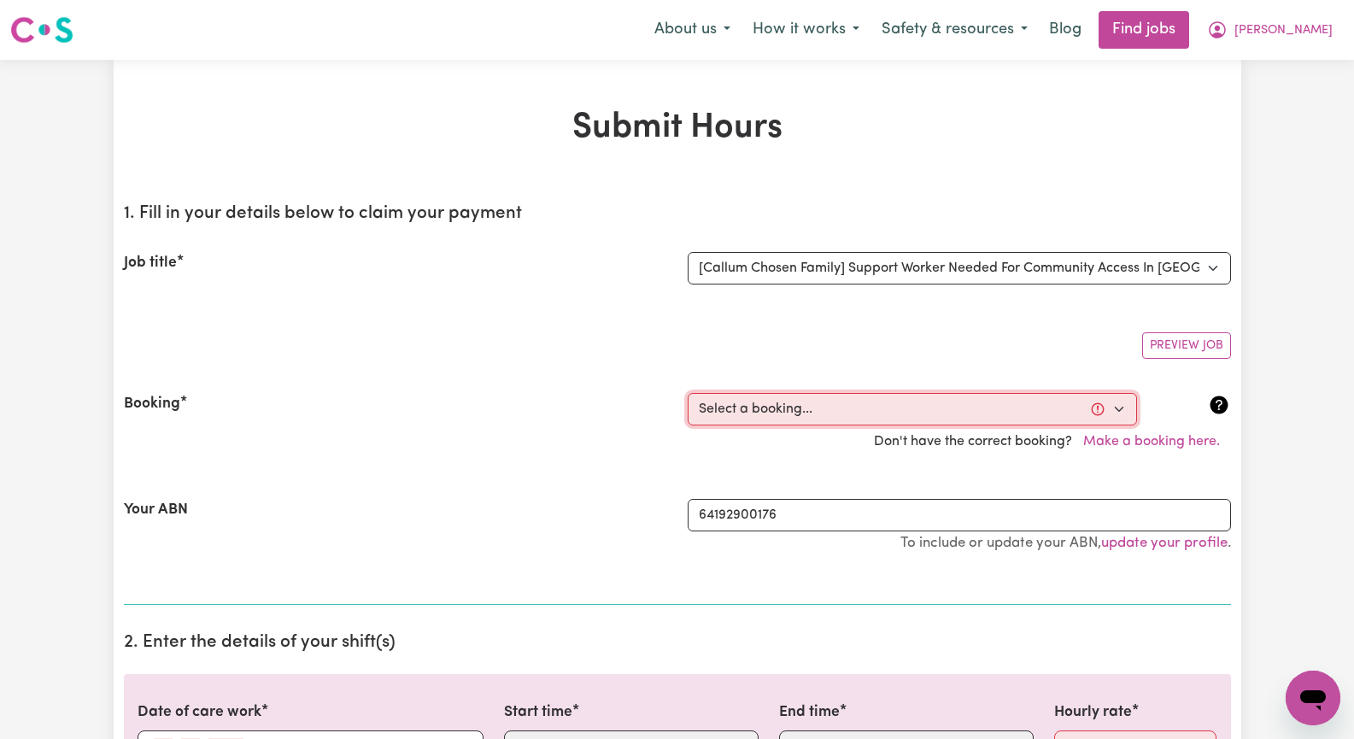
click at [1114, 411] on select "Select a booking... [DATE] 10:00am to 03:00pm (ONE-OFF) [DATE] 10:00am to 03:00…" at bounding box center [912, 409] width 449 height 32
select select "356386"
click at [688, 393] on select "Select a booking... [DATE] 10:00am to 03:00pm (ONE-OFF) [DATE] 10:00am to 03:00…" at bounding box center [912, 409] width 449 height 32
type input "[DATE]"
type input "15"
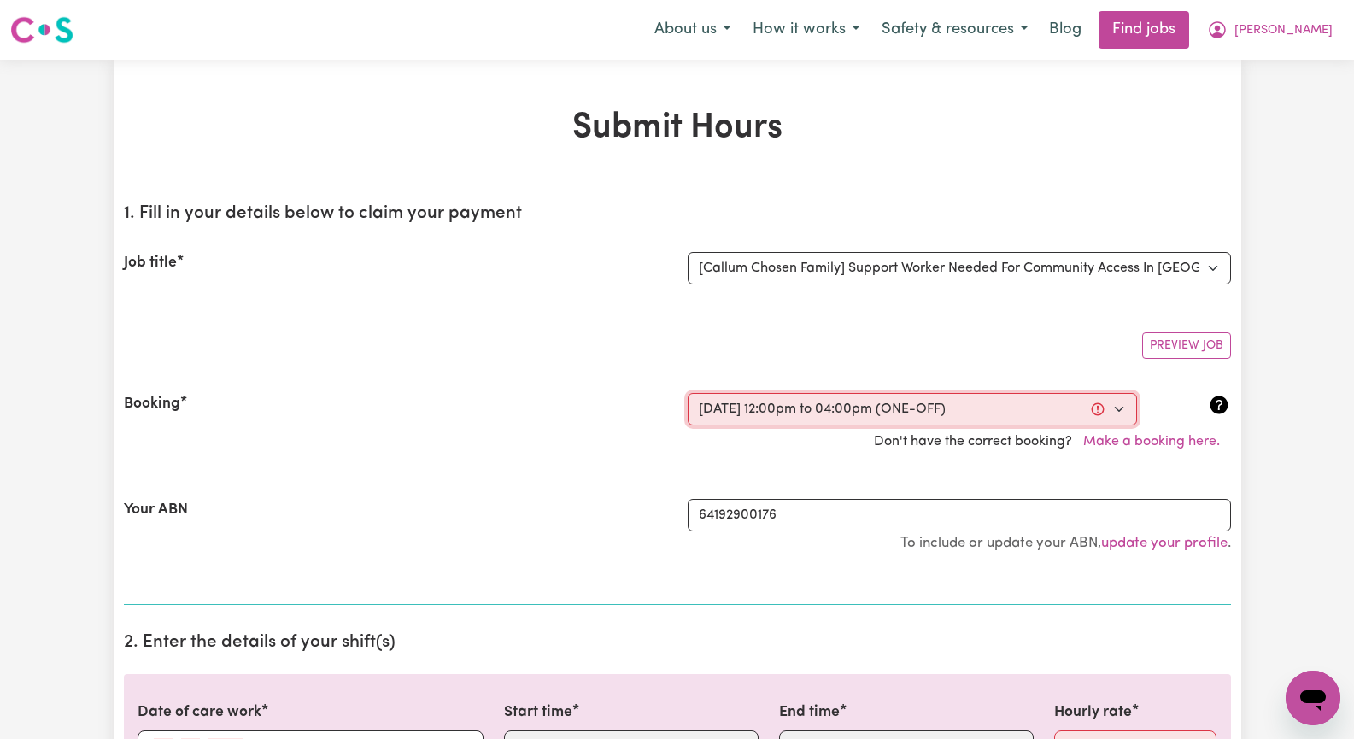
type input "9"
type input "2025"
type input "12:00"
type input "12"
type input "0"
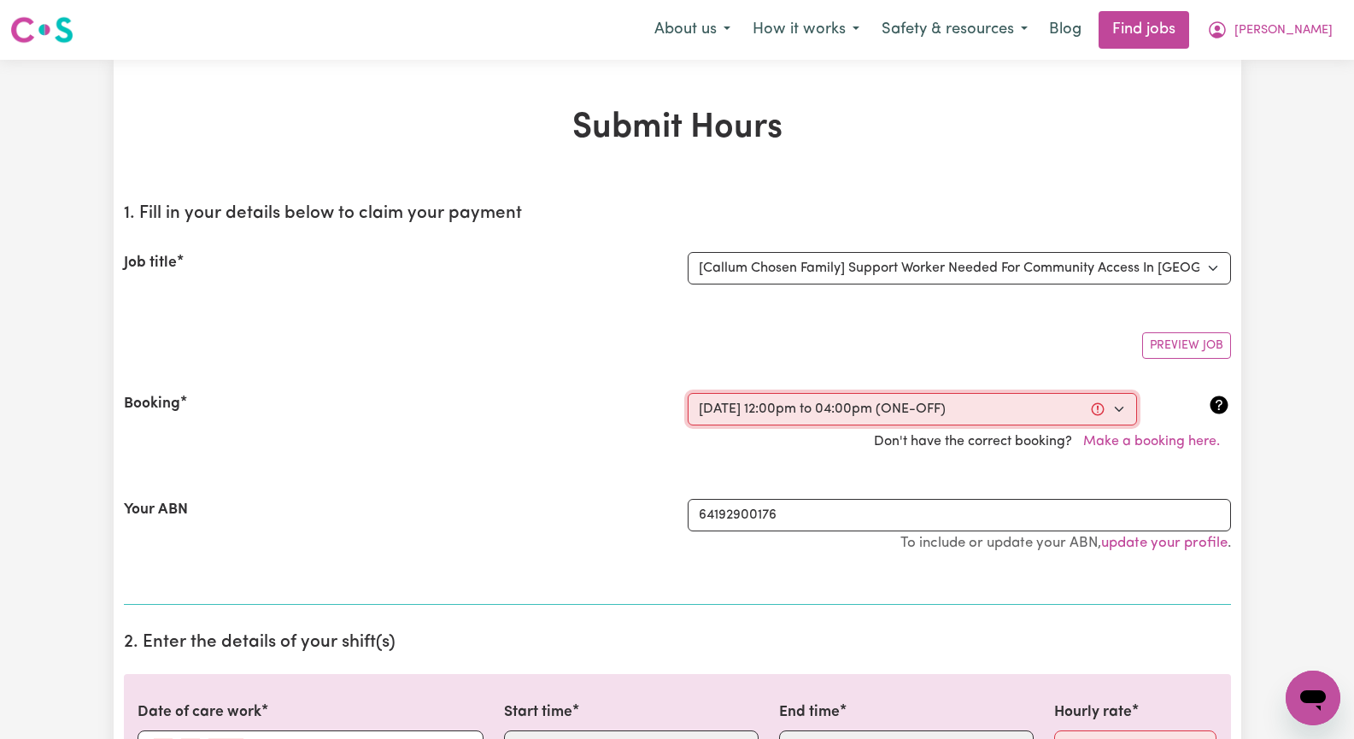
select select "pm"
type input "16:00"
type input "4"
type input "0"
select select "pm"
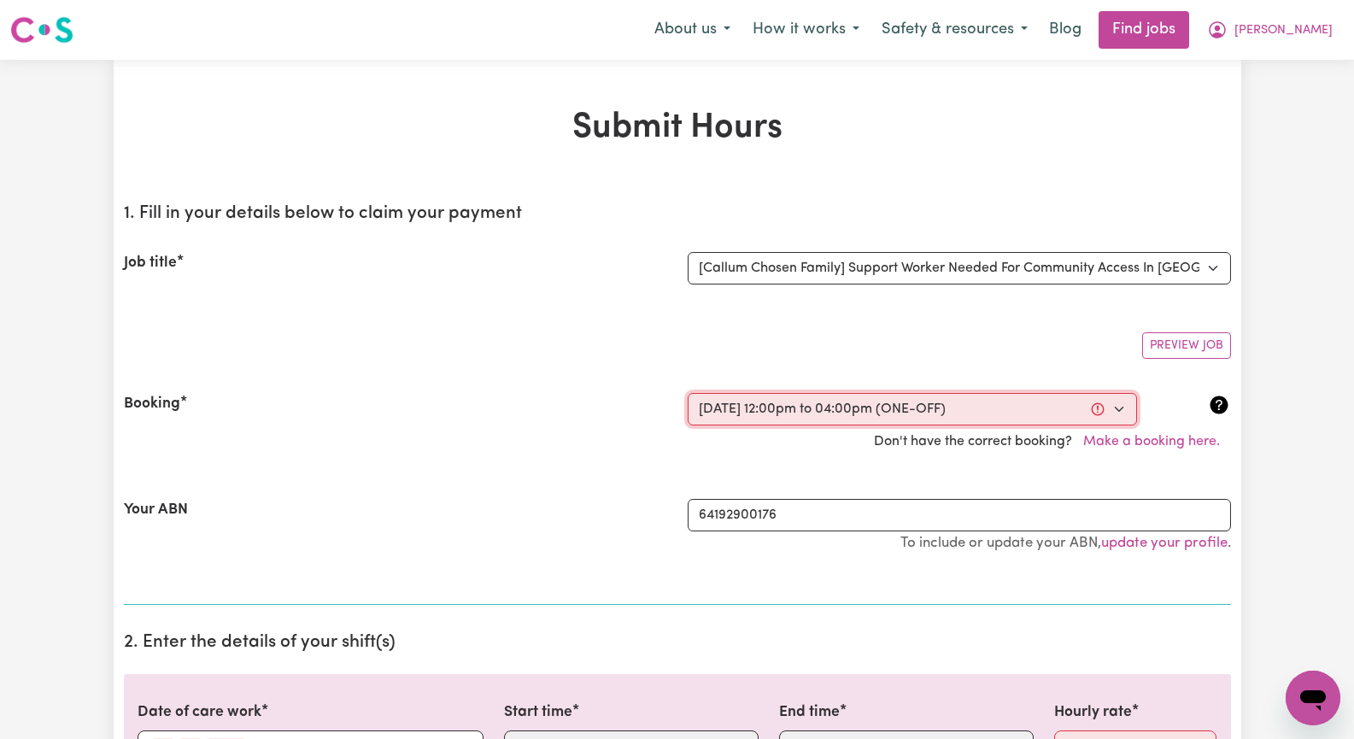
select select "45-Weekday"
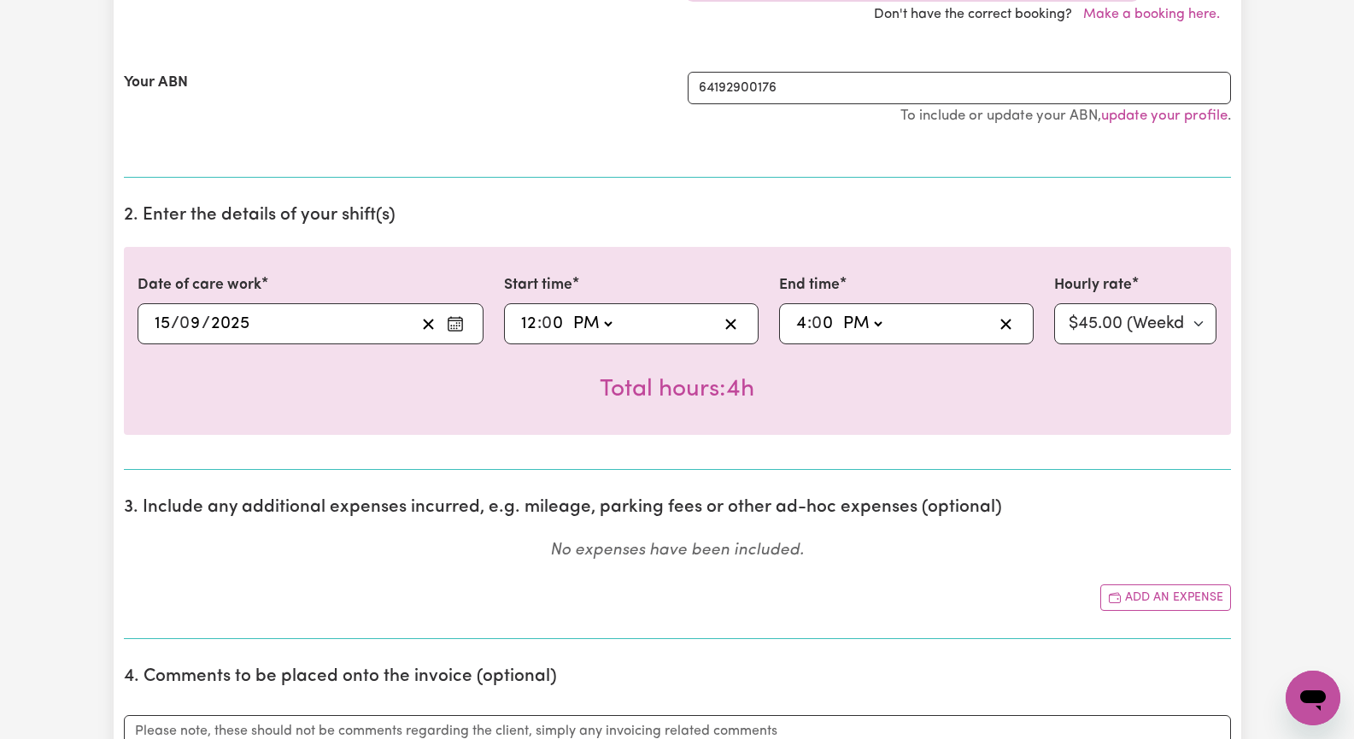
scroll to position [598, 0]
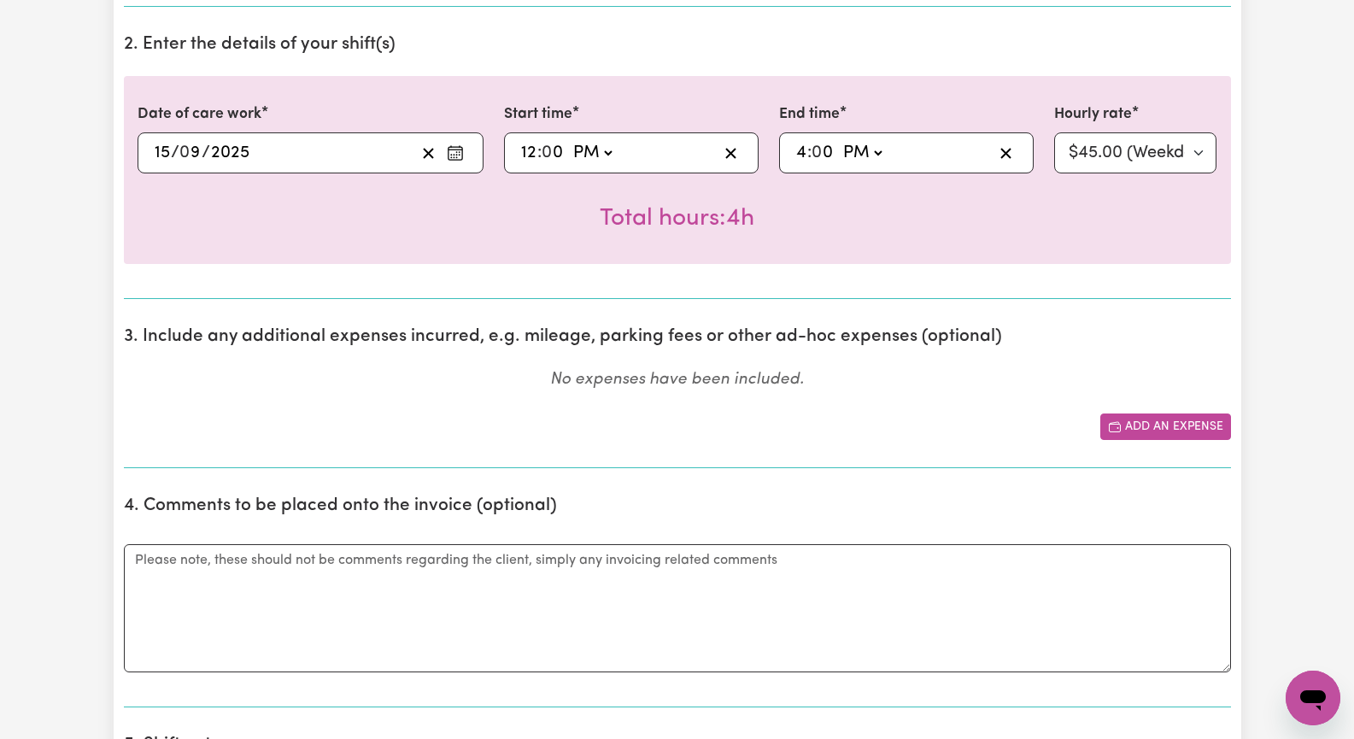
click at [1141, 424] on button "Add an expense" at bounding box center [1165, 426] width 131 height 26
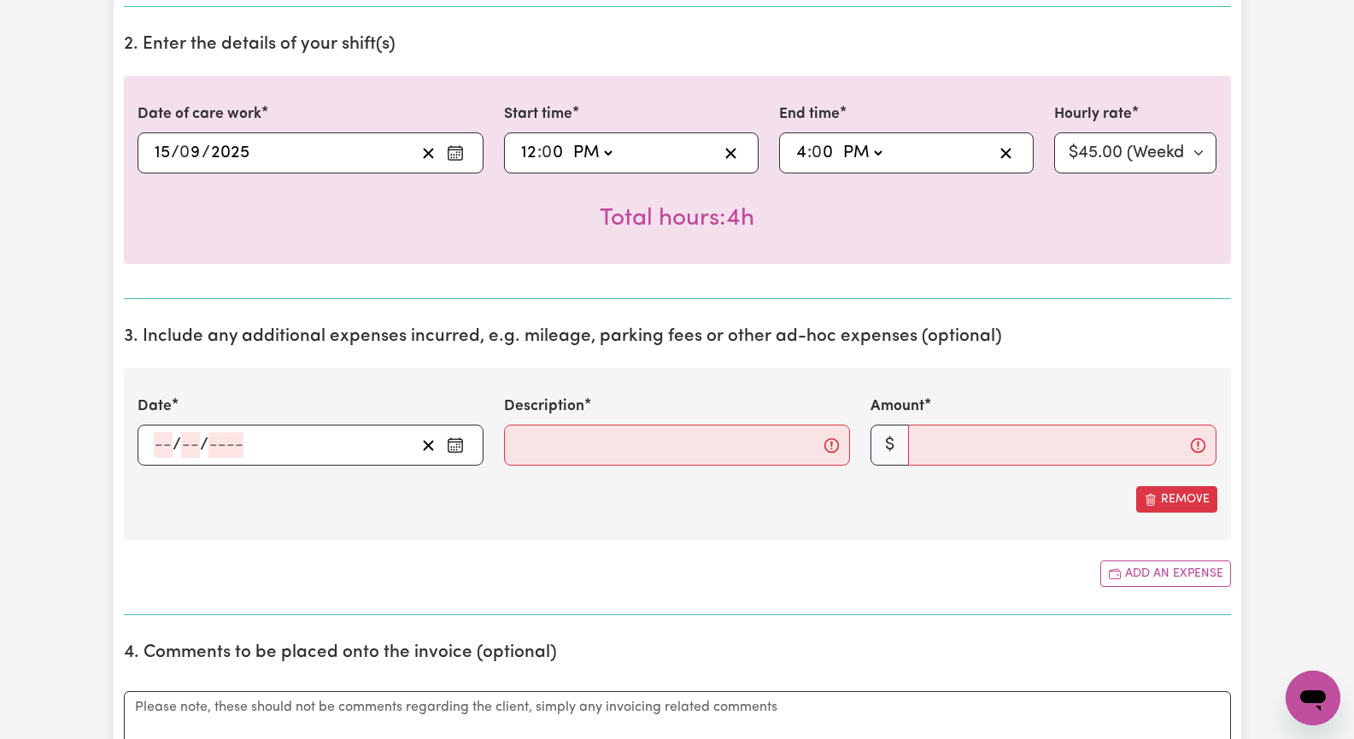
click at [451, 444] on icon "Enter the date of expense" at bounding box center [455, 445] width 17 height 17
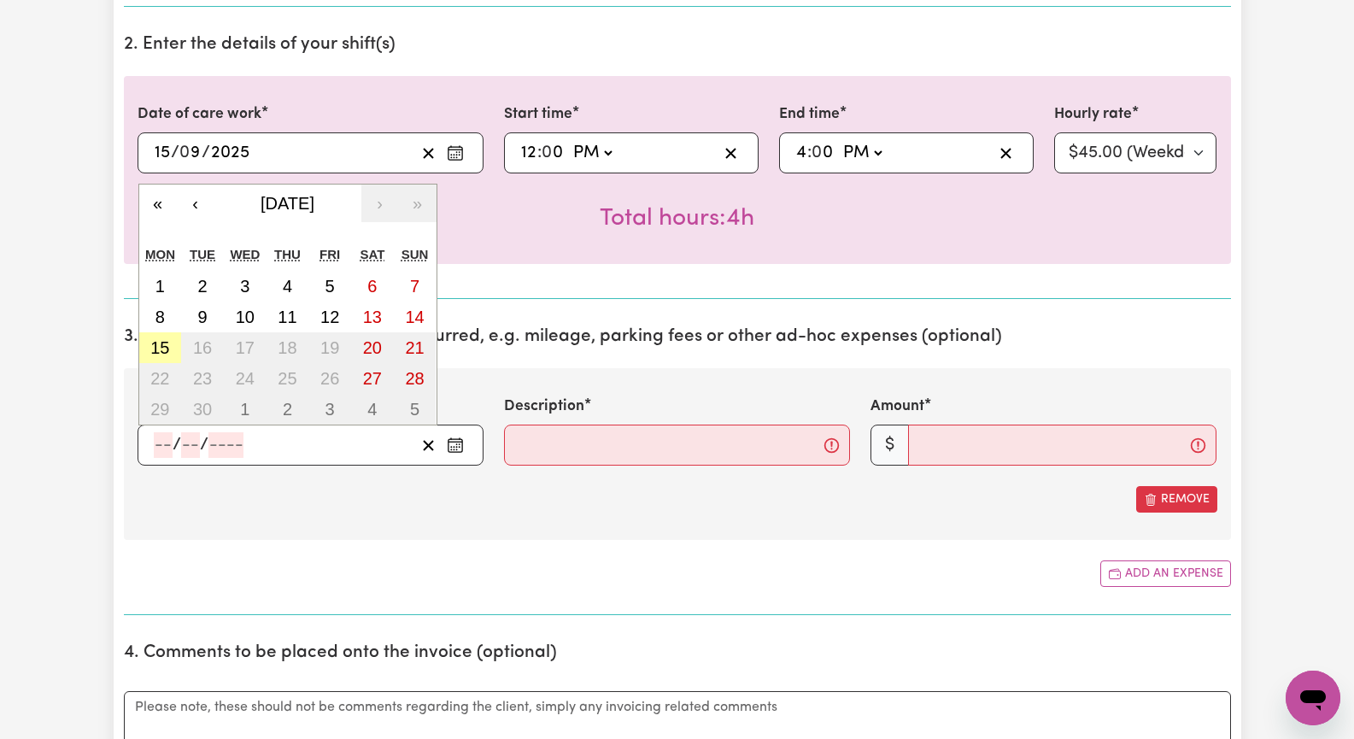
drag, startPoint x: 160, startPoint y: 341, endPoint x: 305, endPoint y: 371, distance: 148.3
click at [162, 340] on abbr "15" at bounding box center [159, 347] width 19 height 19
type input "[DATE]"
type input "15"
type input "9"
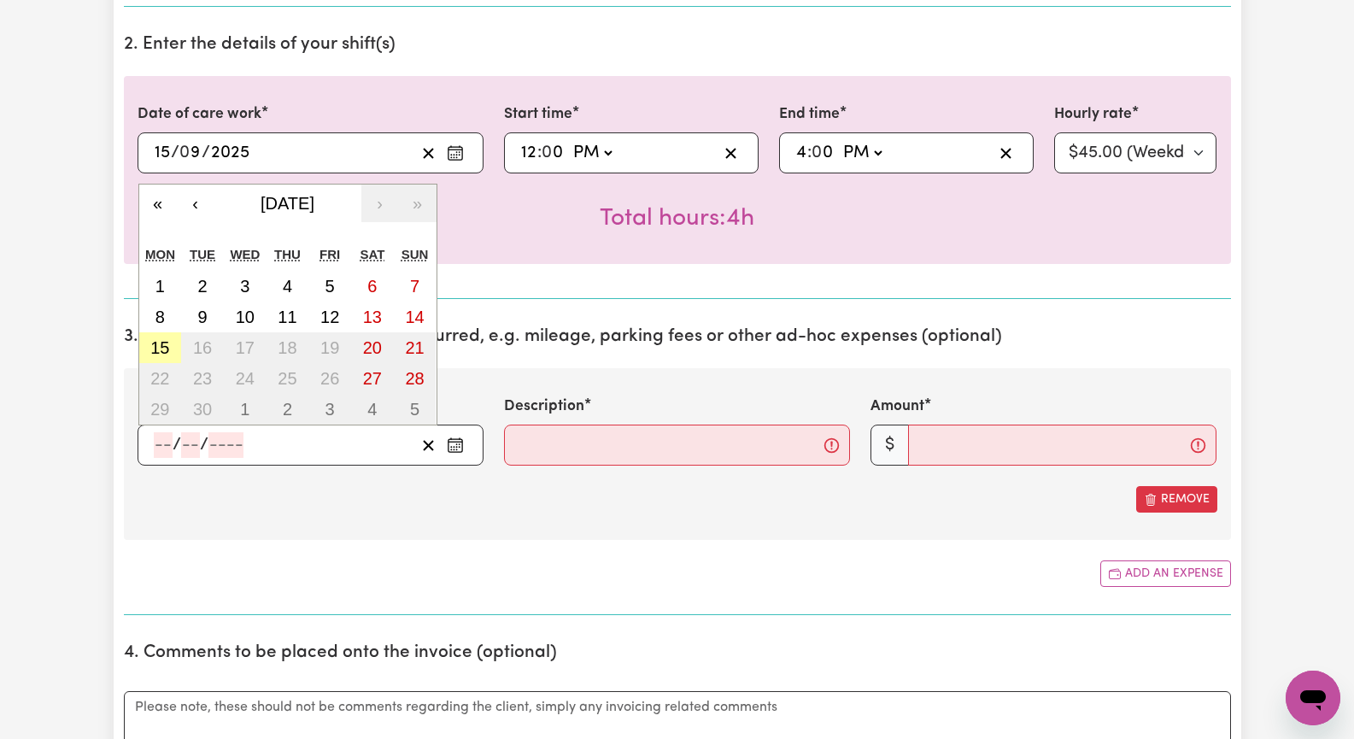
type input "2025"
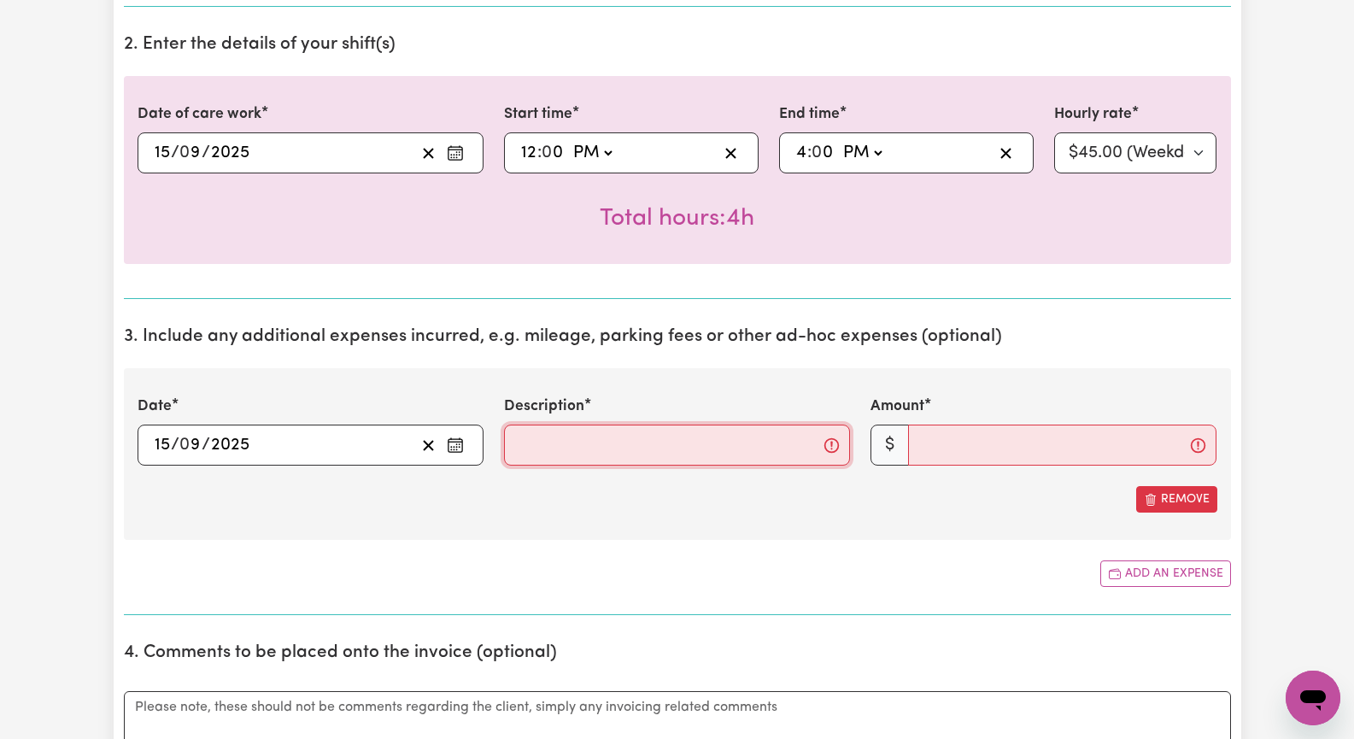
click at [586, 439] on input "Description" at bounding box center [677, 445] width 346 height 41
type input ".88 x 6 kms"
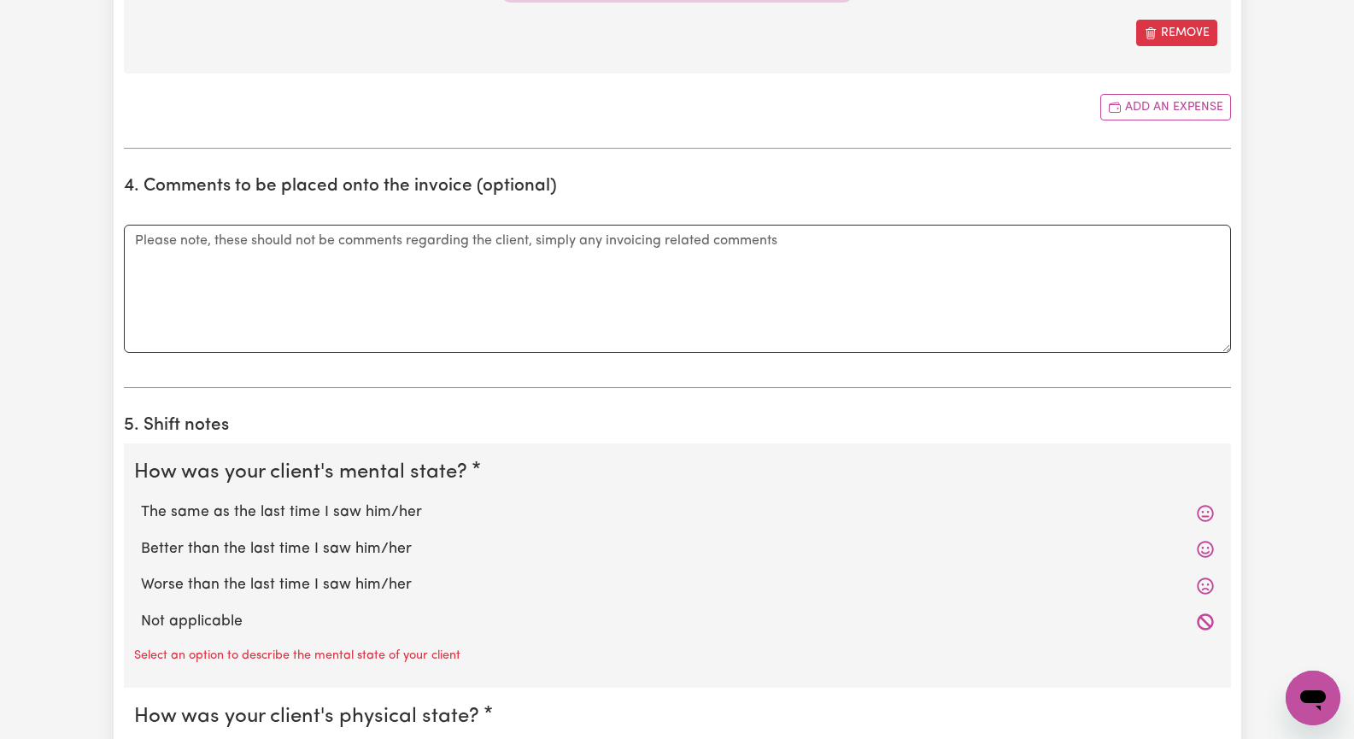
scroll to position [1111, 0]
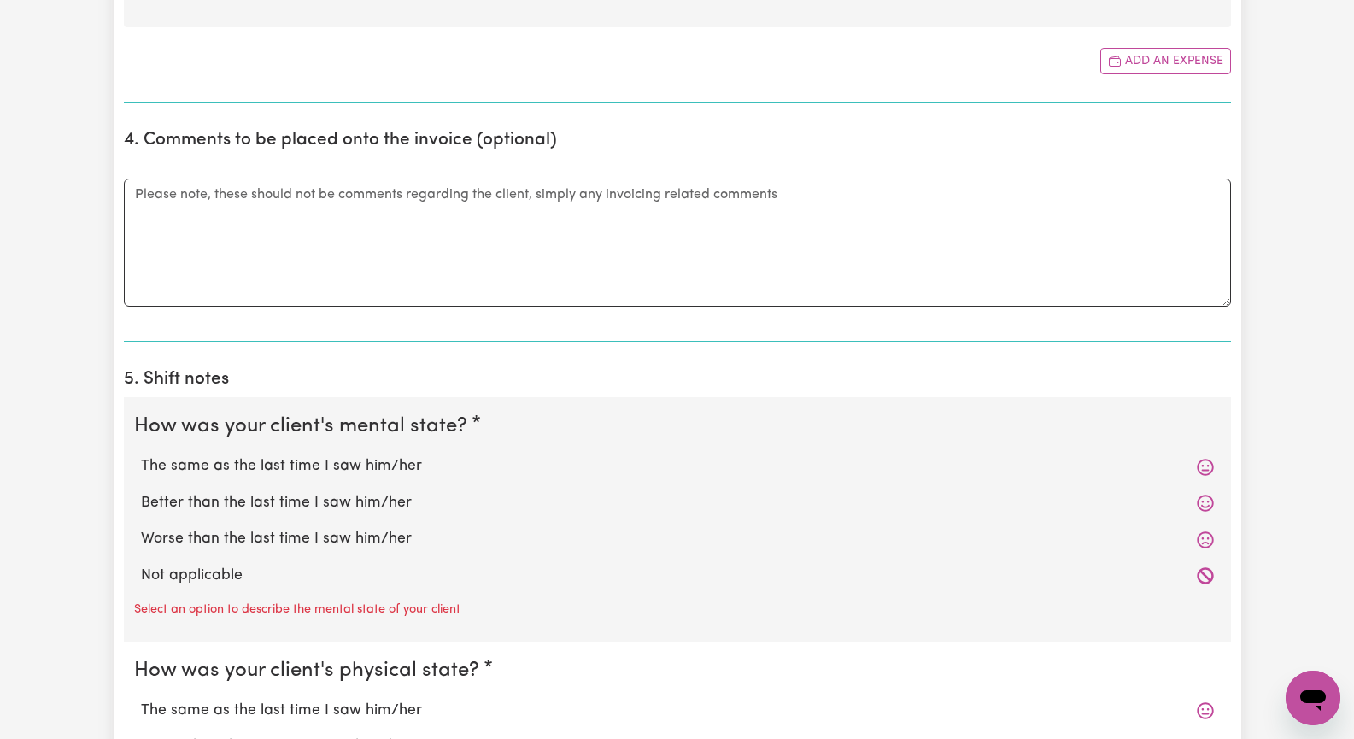
click at [392, 461] on label "The same as the last time I saw him/her" at bounding box center [677, 466] width 1073 height 22
click at [141, 455] on input "The same as the last time I saw him/her" at bounding box center [140, 454] width 1 height 1
radio input "true"
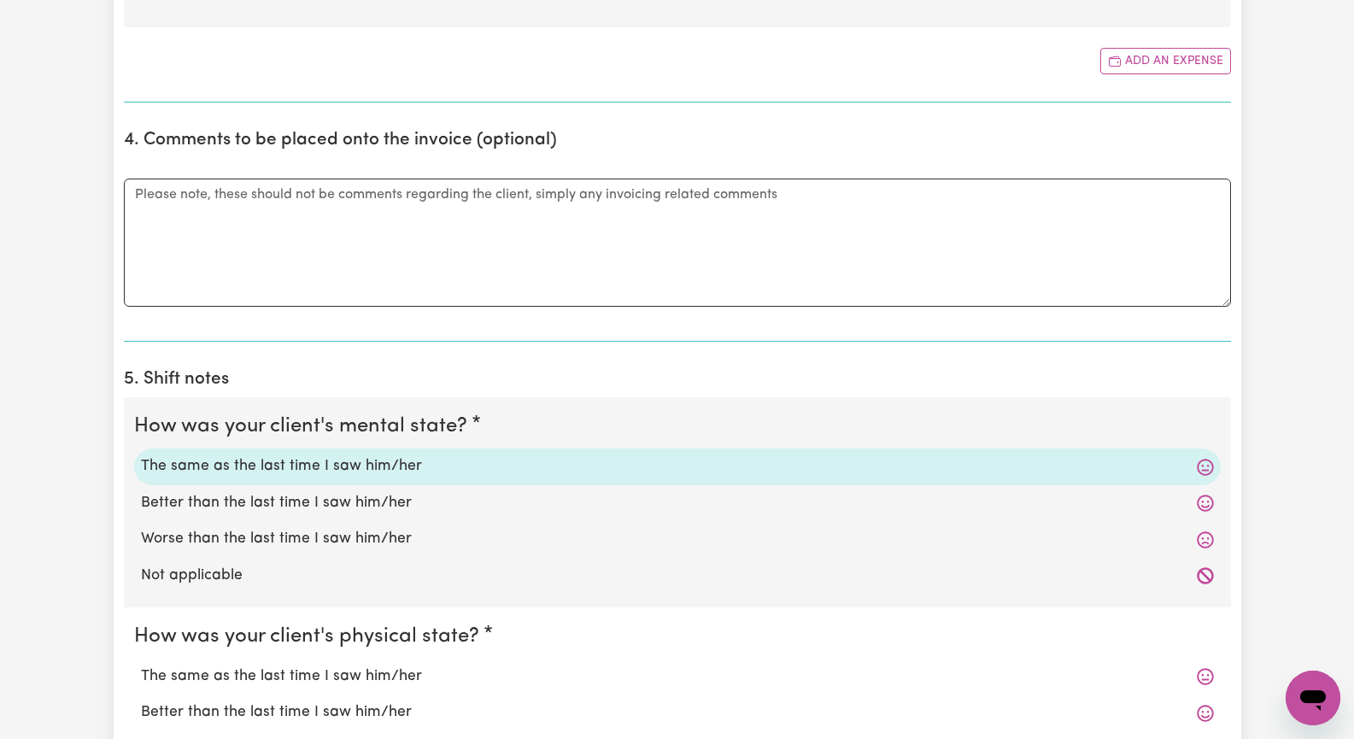
click at [409, 676] on label "The same as the last time I saw him/her" at bounding box center [677, 677] width 1073 height 22
click at [141, 666] on input "The same as the last time I saw him/her" at bounding box center [140, 665] width 1 height 1
radio input "true"
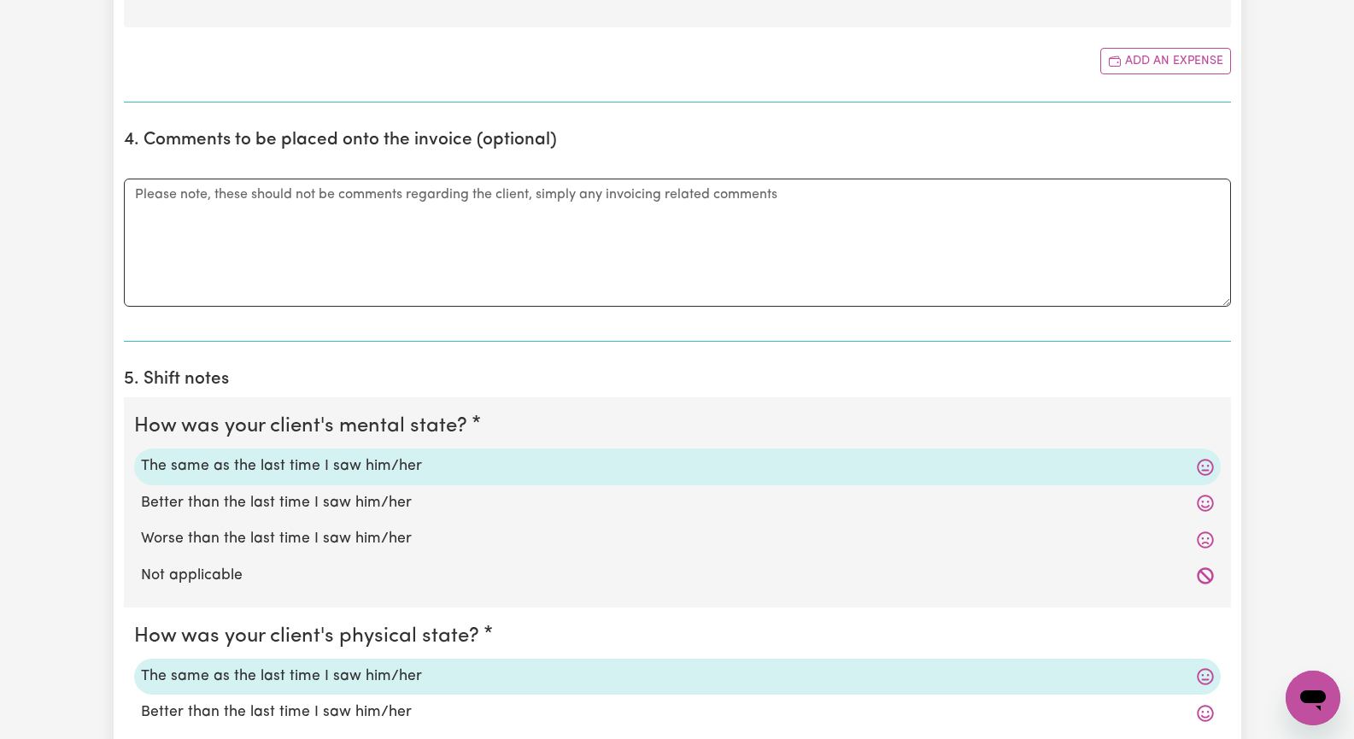
scroll to position [1367, 0]
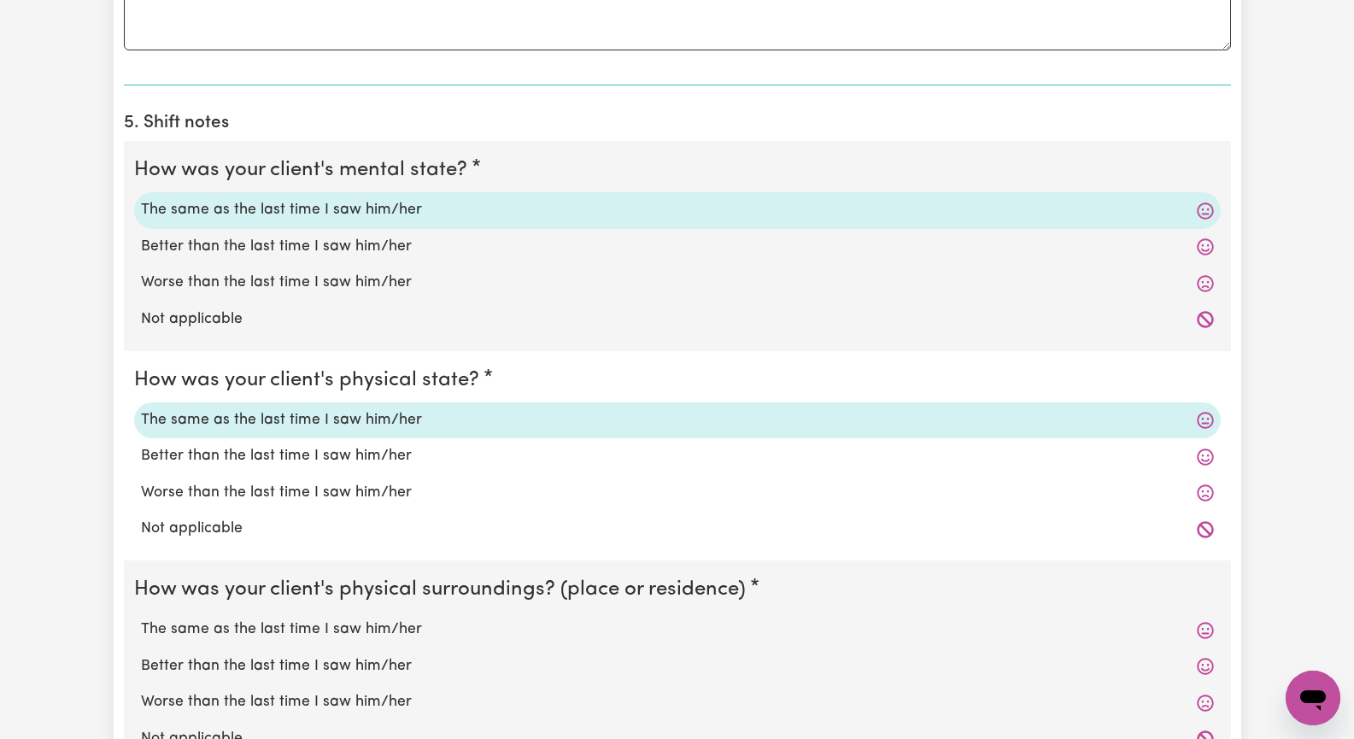
click at [417, 630] on label "The same as the last time I saw him/her" at bounding box center [677, 630] width 1073 height 22
click at [141, 619] on input "The same as the last time I saw him/her" at bounding box center [140, 618] width 1 height 1
radio input "true"
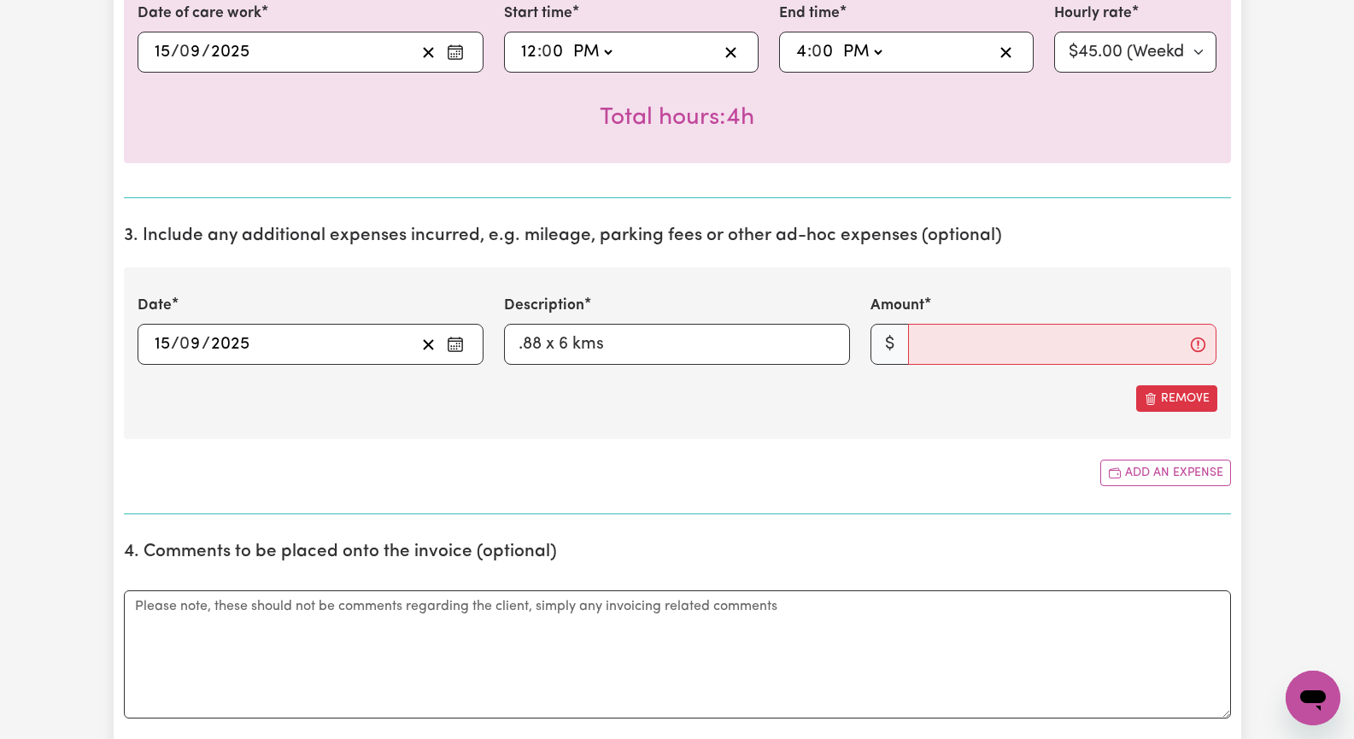
scroll to position [427, 0]
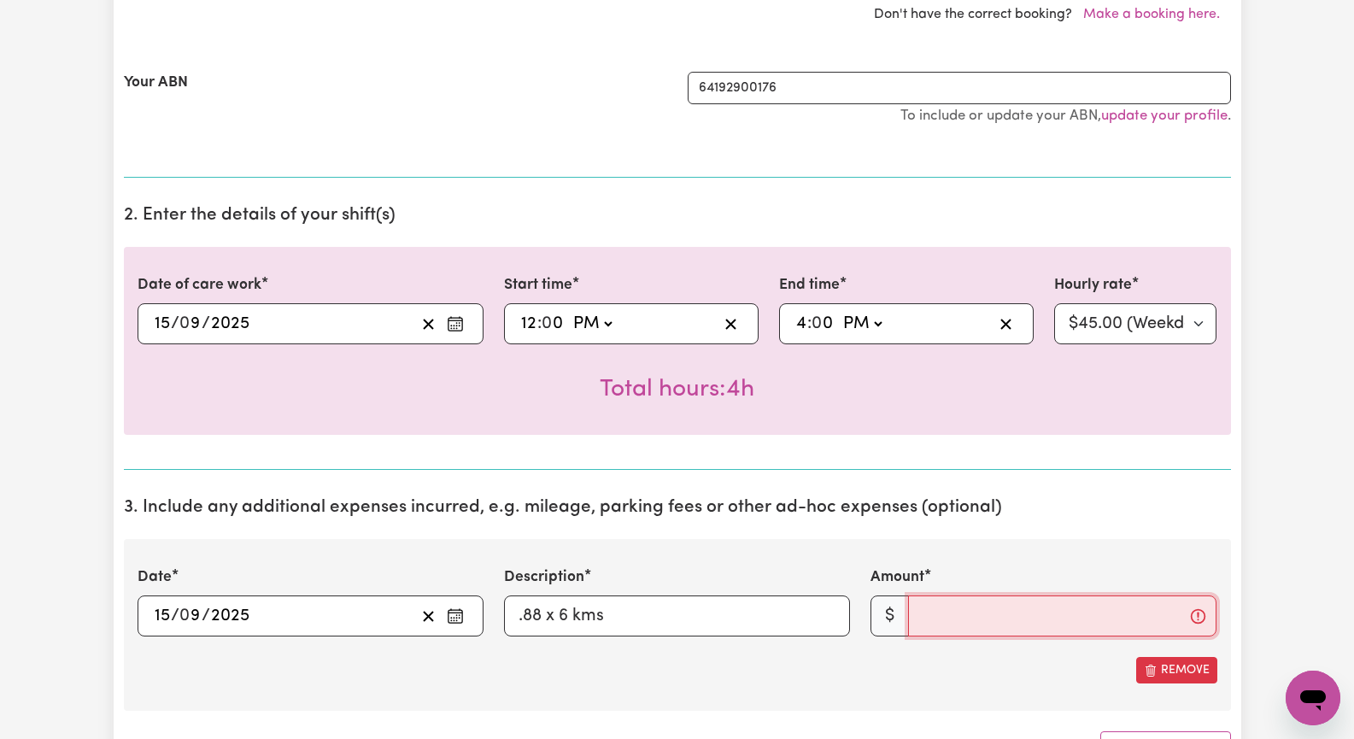
click at [941, 613] on input "Amount" at bounding box center [1062, 615] width 308 height 41
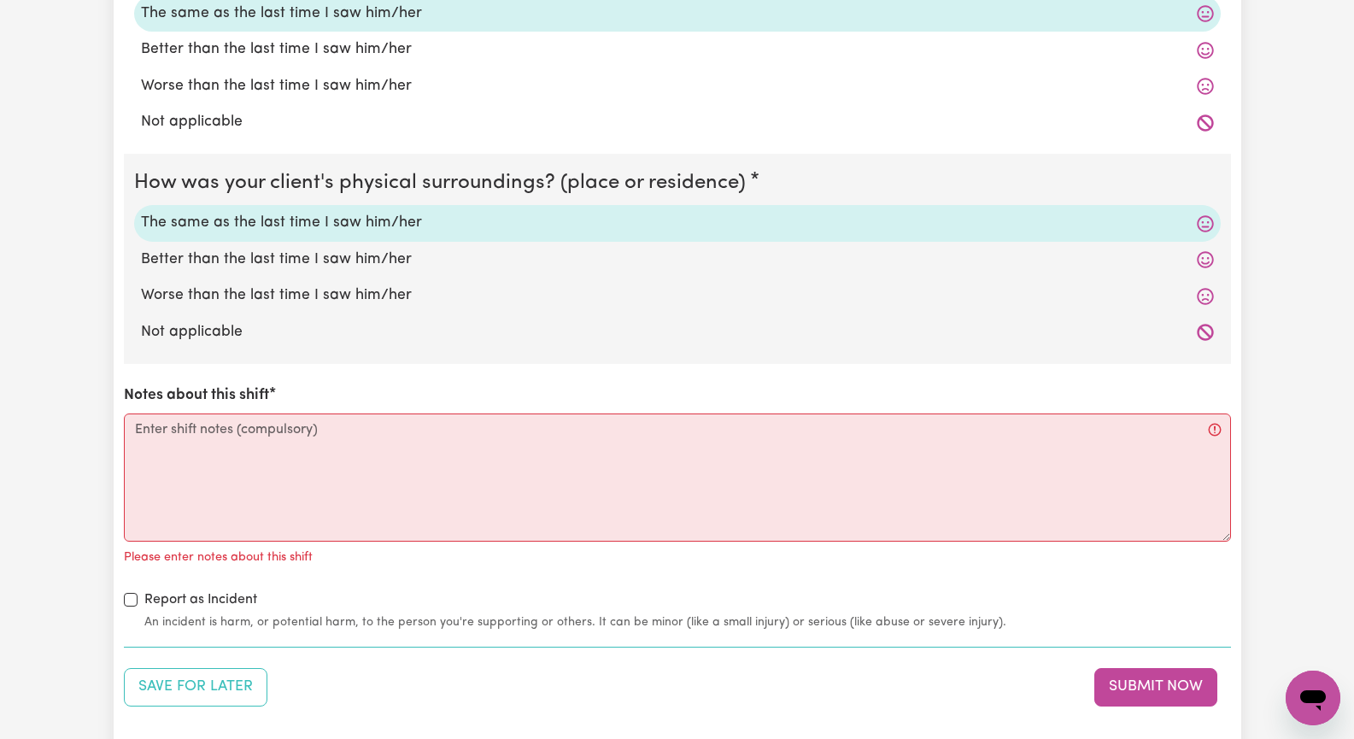
scroll to position [1794, 0]
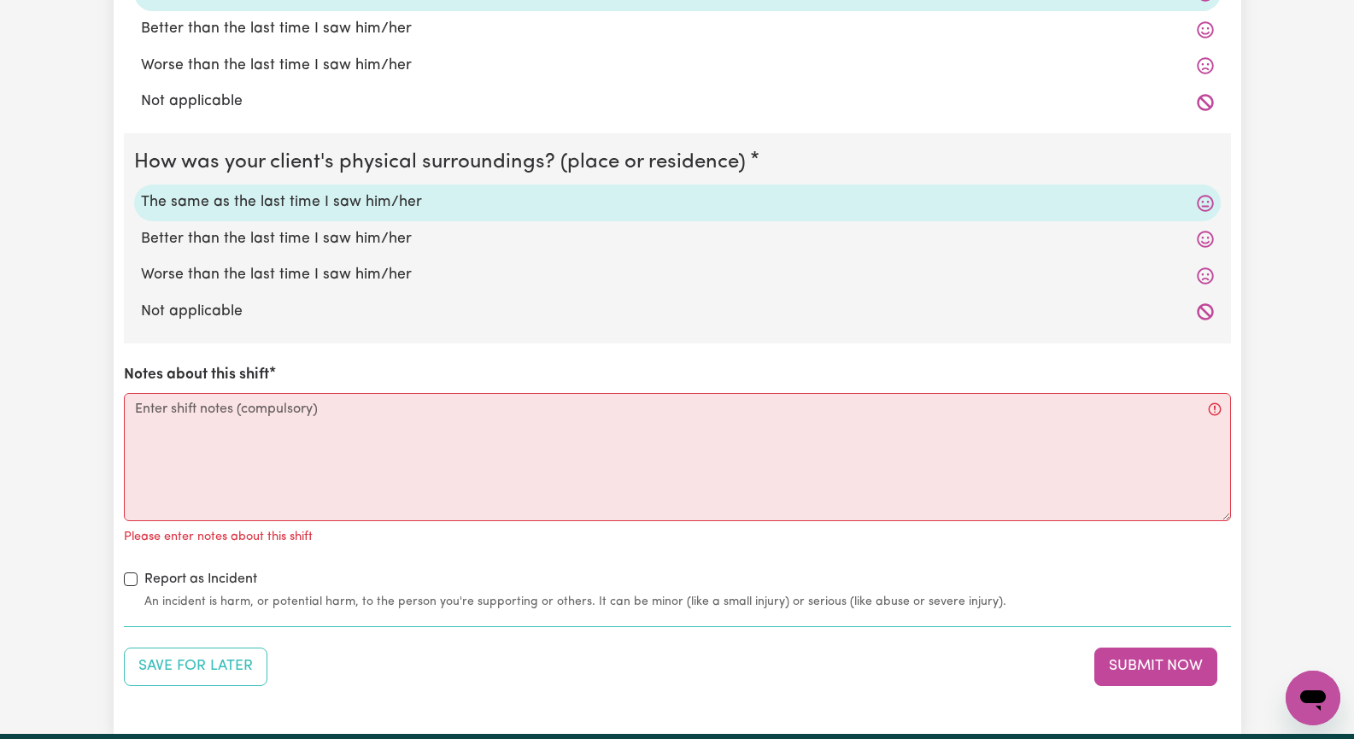
type input "5.28"
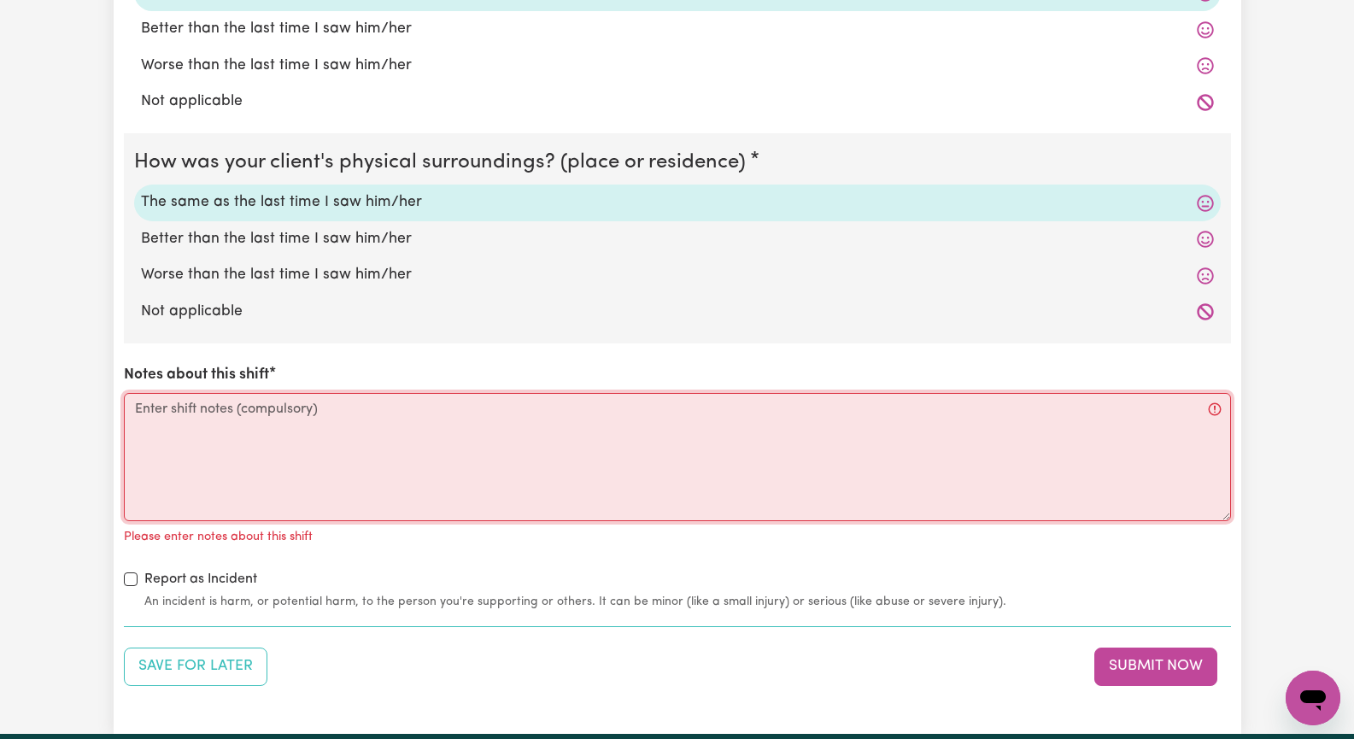
click at [299, 434] on textarea "Notes about this shift" at bounding box center [677, 457] width 1107 height 128
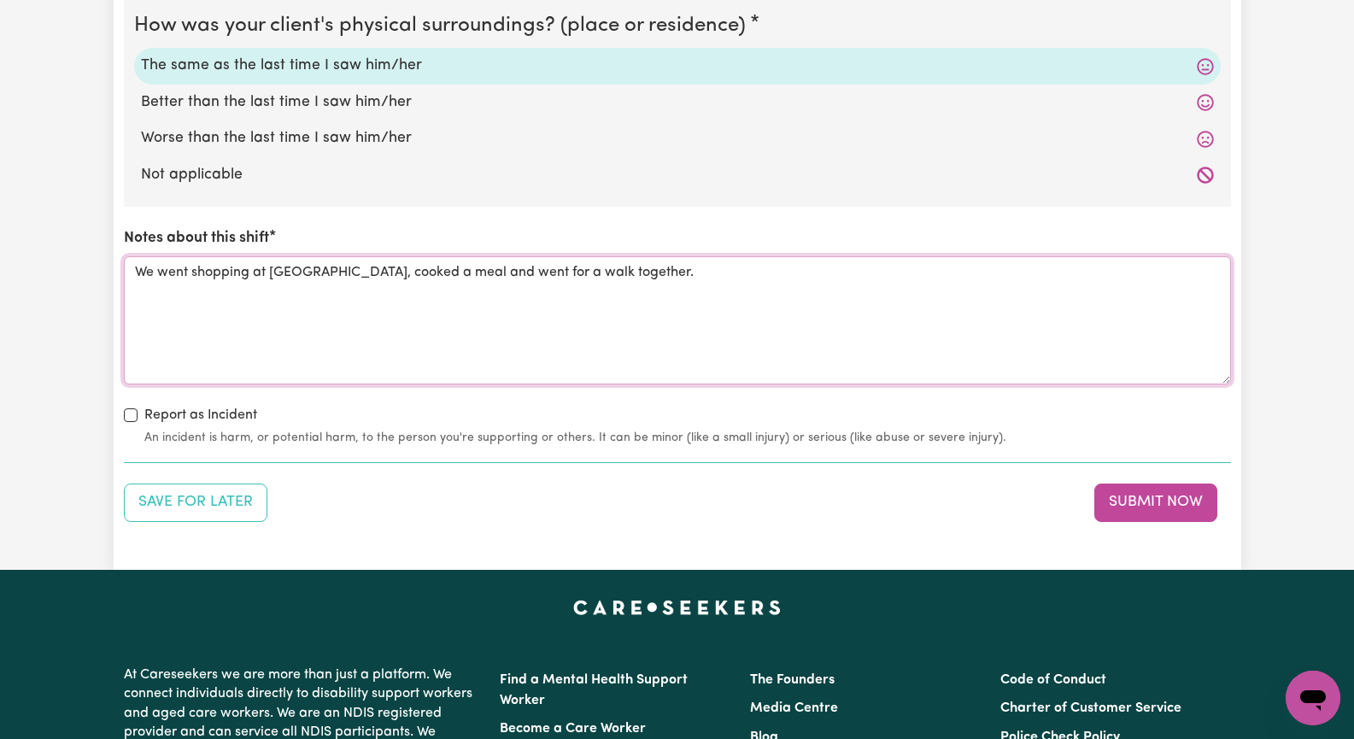
scroll to position [1965, 0]
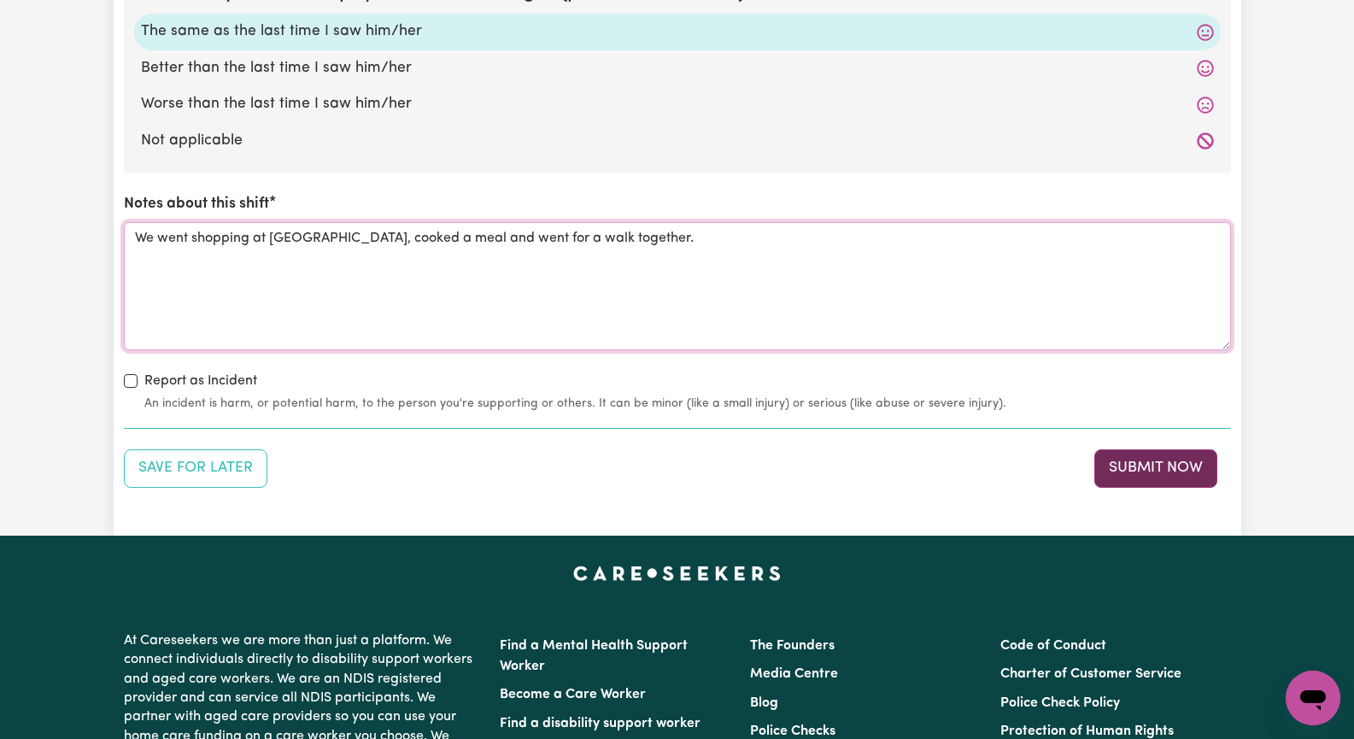
type textarea "We went shopping at [GEOGRAPHIC_DATA], cooked a meal and went for a walk togeth…"
click at [1150, 466] on button "Submit Now" at bounding box center [1155, 468] width 123 height 38
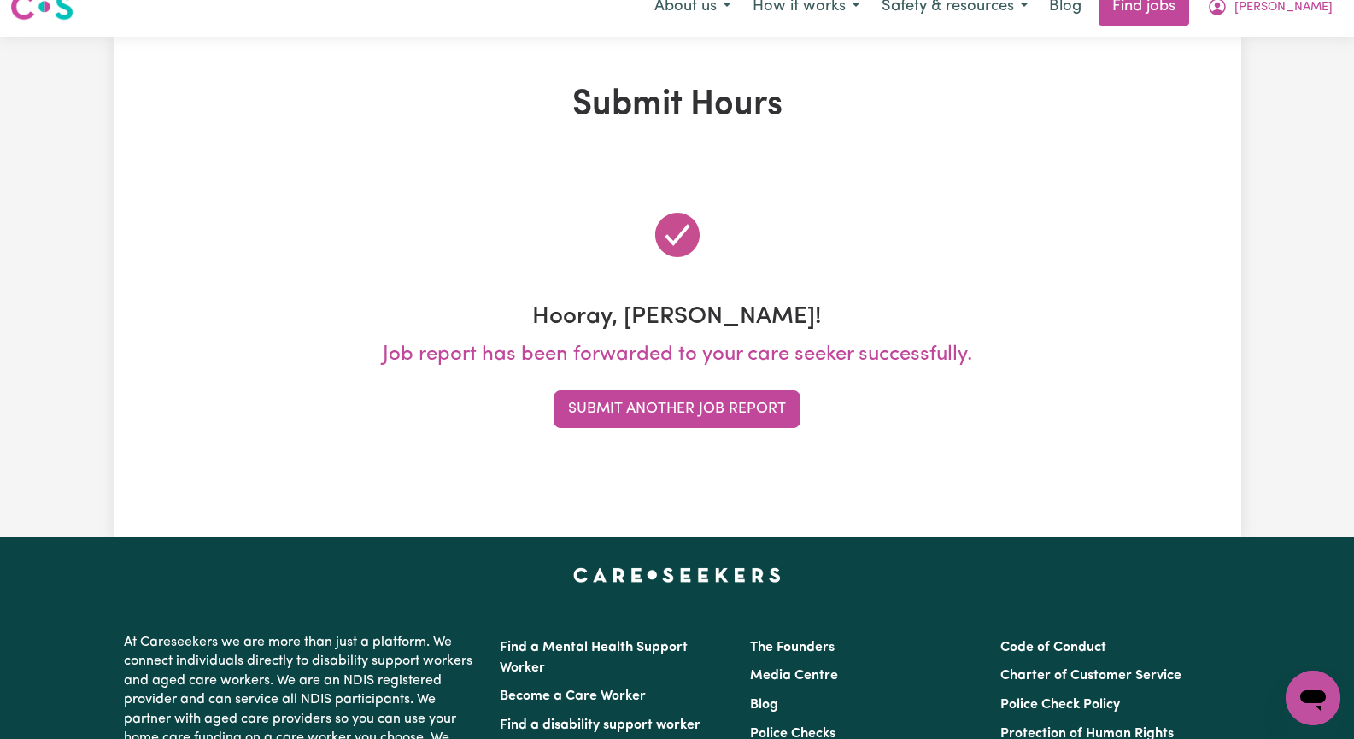
scroll to position [0, 0]
